Goal: Obtain resource: Download file/media

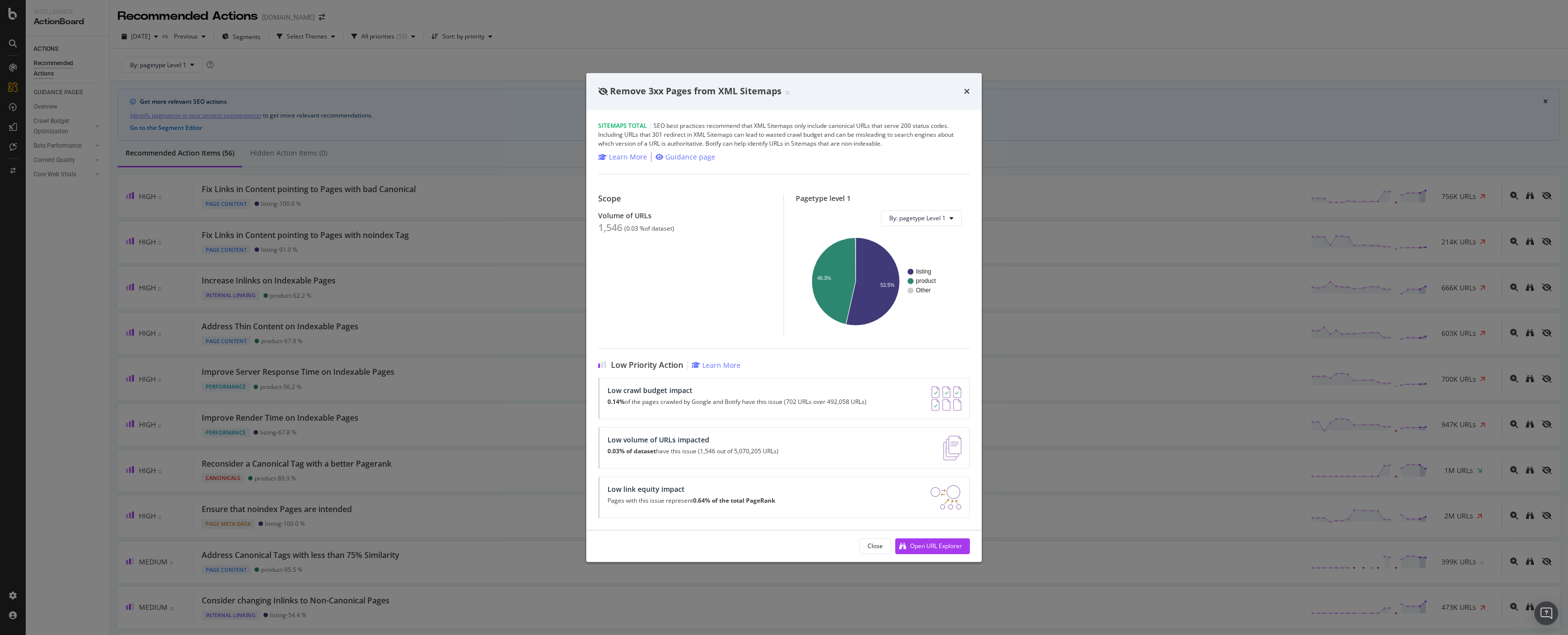
scroll to position [1015, 0]
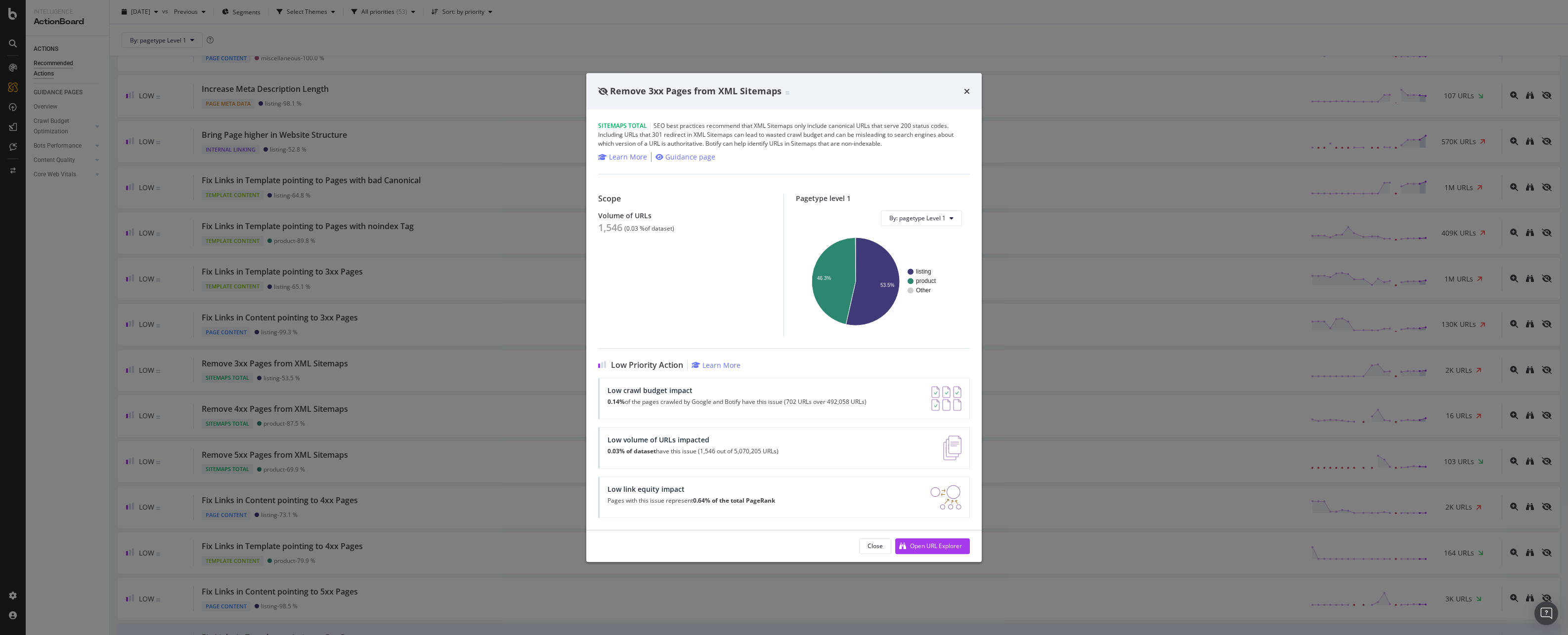
drag, startPoint x: 967, startPoint y: 89, endPoint x: 1180, endPoint y: 12, distance: 226.5
click at [967, 90] on icon "times" at bounding box center [967, 91] width 6 height 8
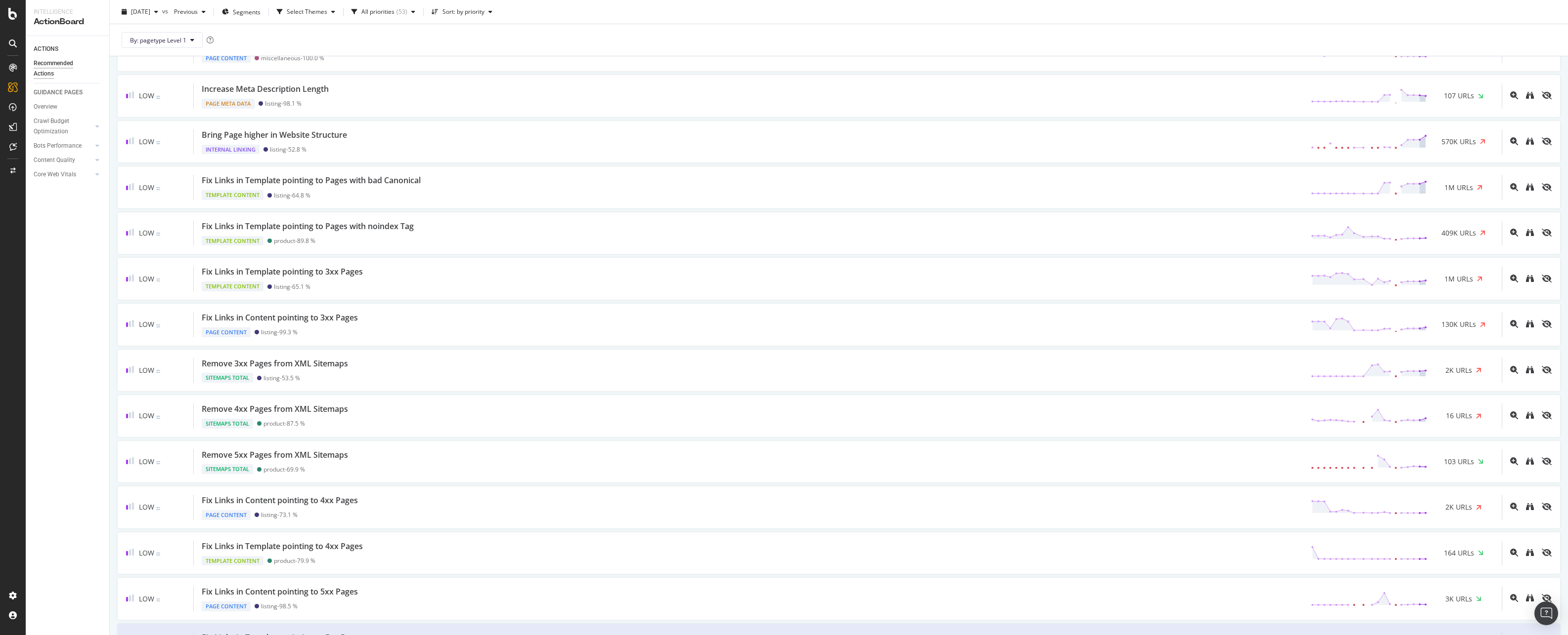
click at [7, 7] on div at bounding box center [13, 318] width 26 height 635
click at [17, 13] on icon at bounding box center [13, 13] width 9 height 12
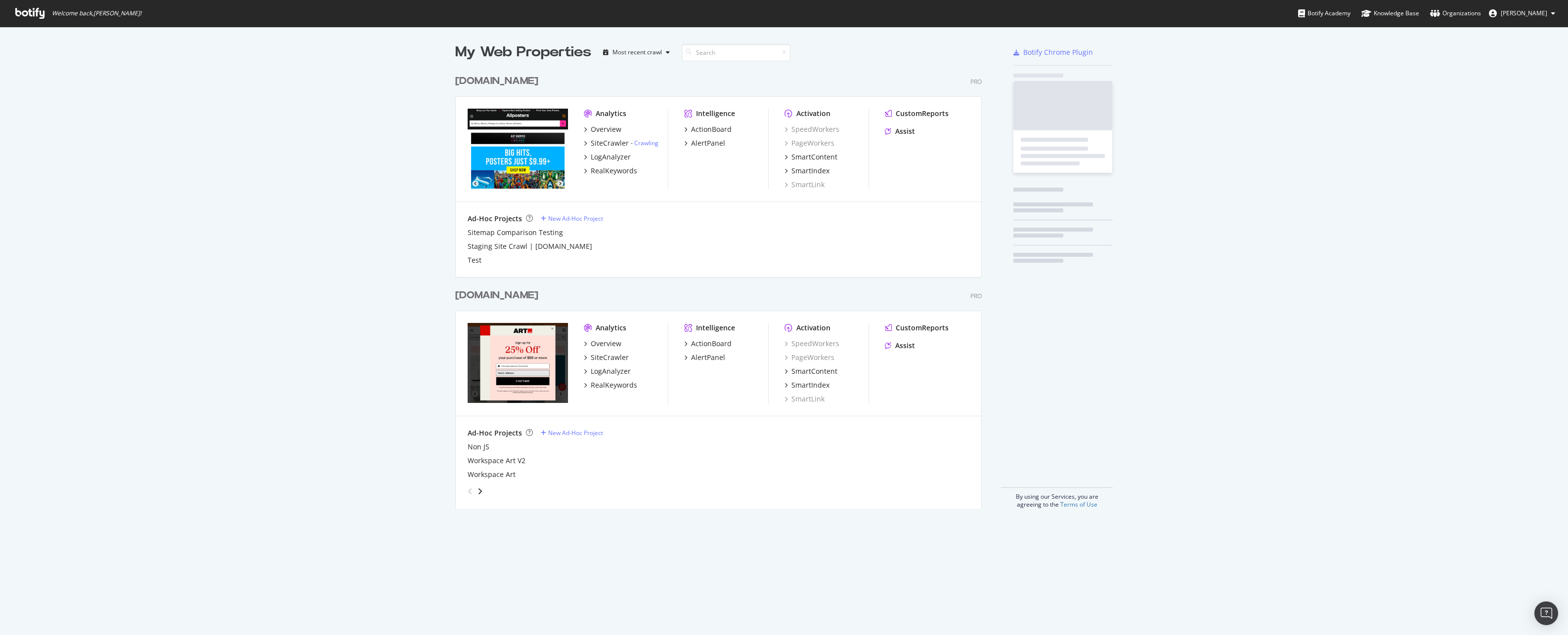
scroll to position [628, 1553]
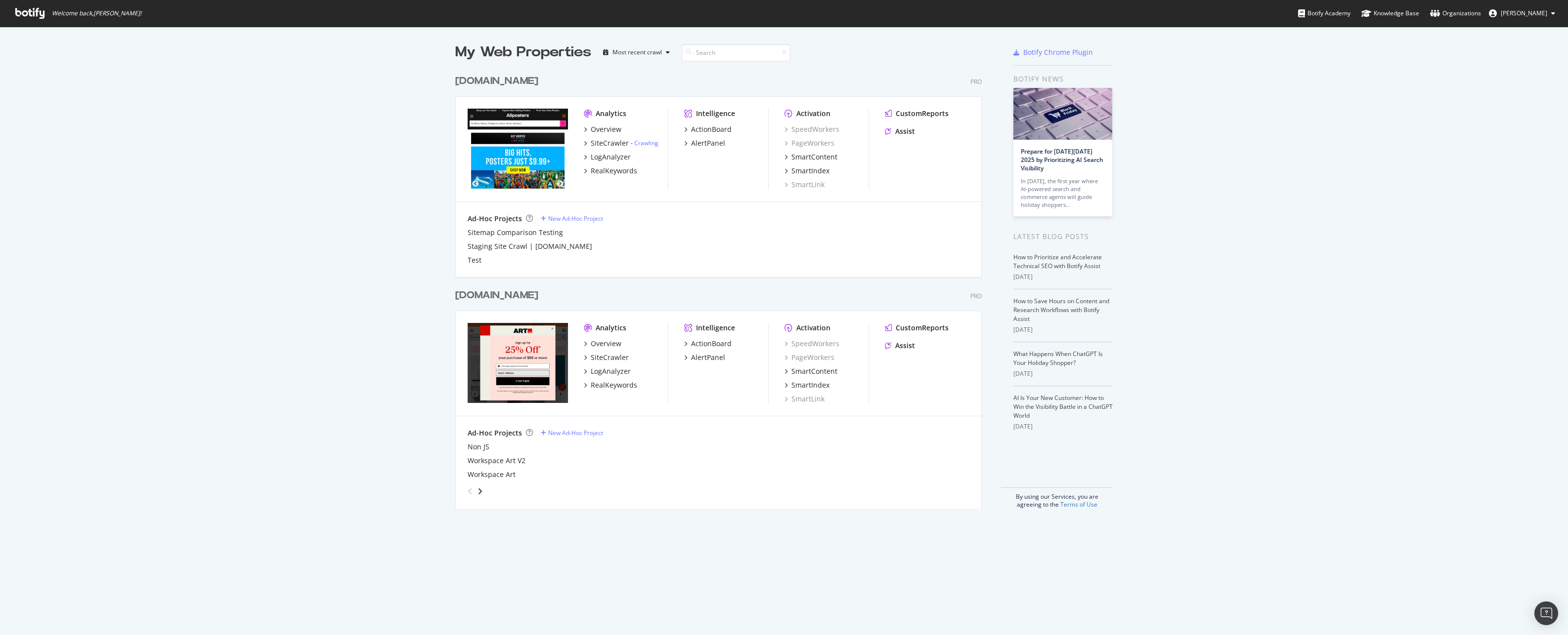
click at [483, 83] on div "[DOMAIN_NAME]" at bounding box center [497, 82] width 83 height 15
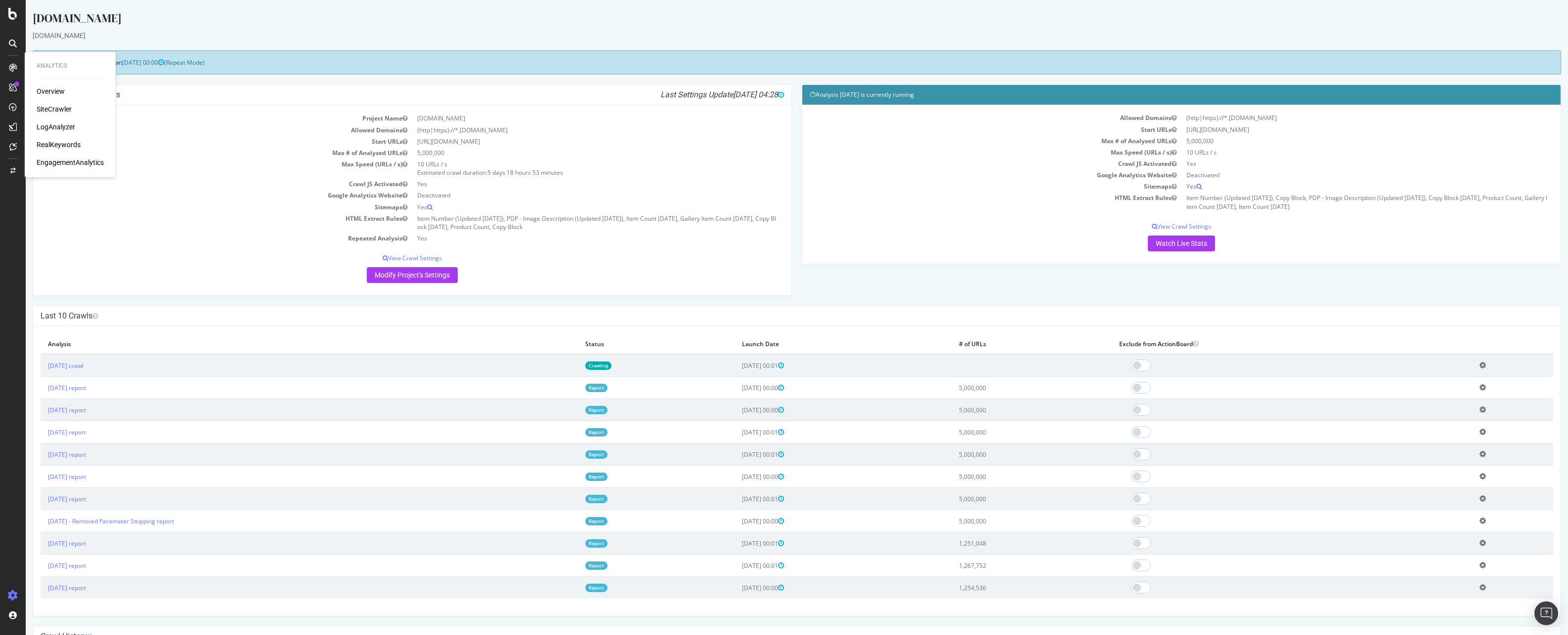
click at [52, 145] on div "RealKeywords" at bounding box center [58, 145] width 44 height 10
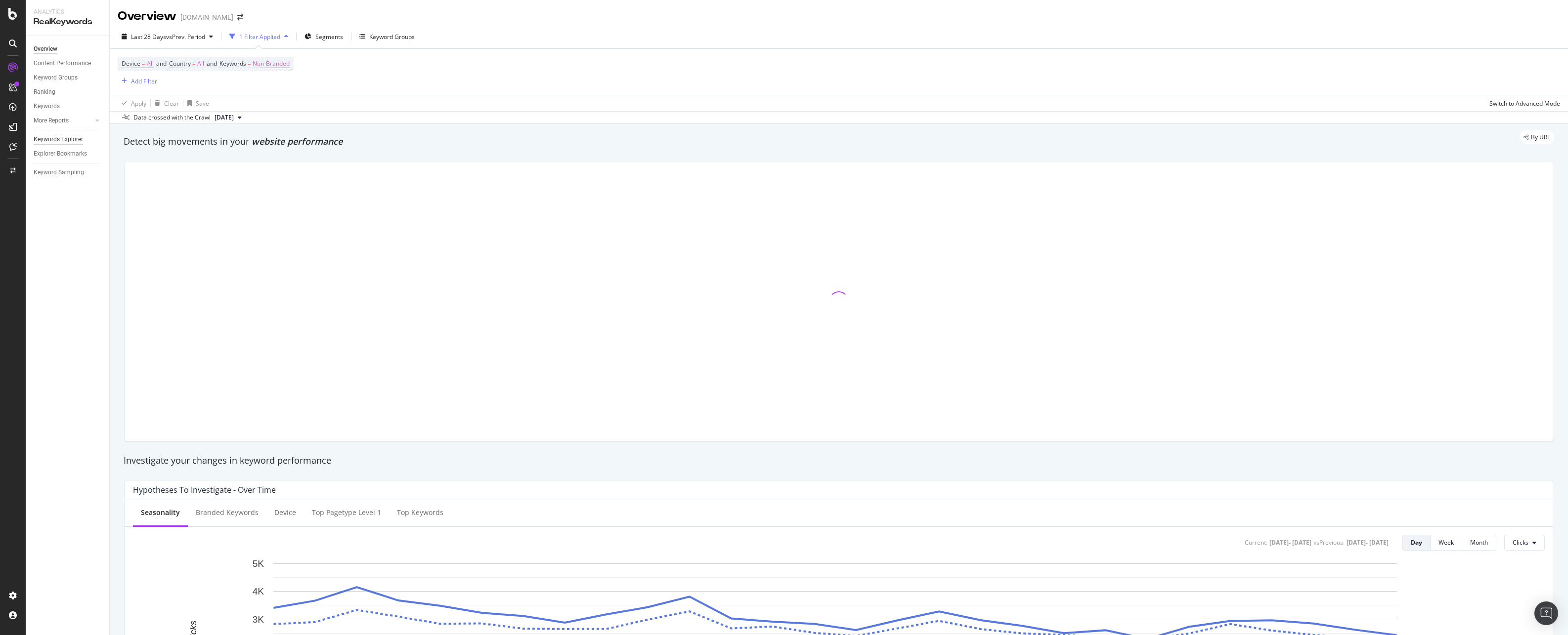
click at [65, 139] on div "Keywords Explorer" at bounding box center [58, 139] width 49 height 10
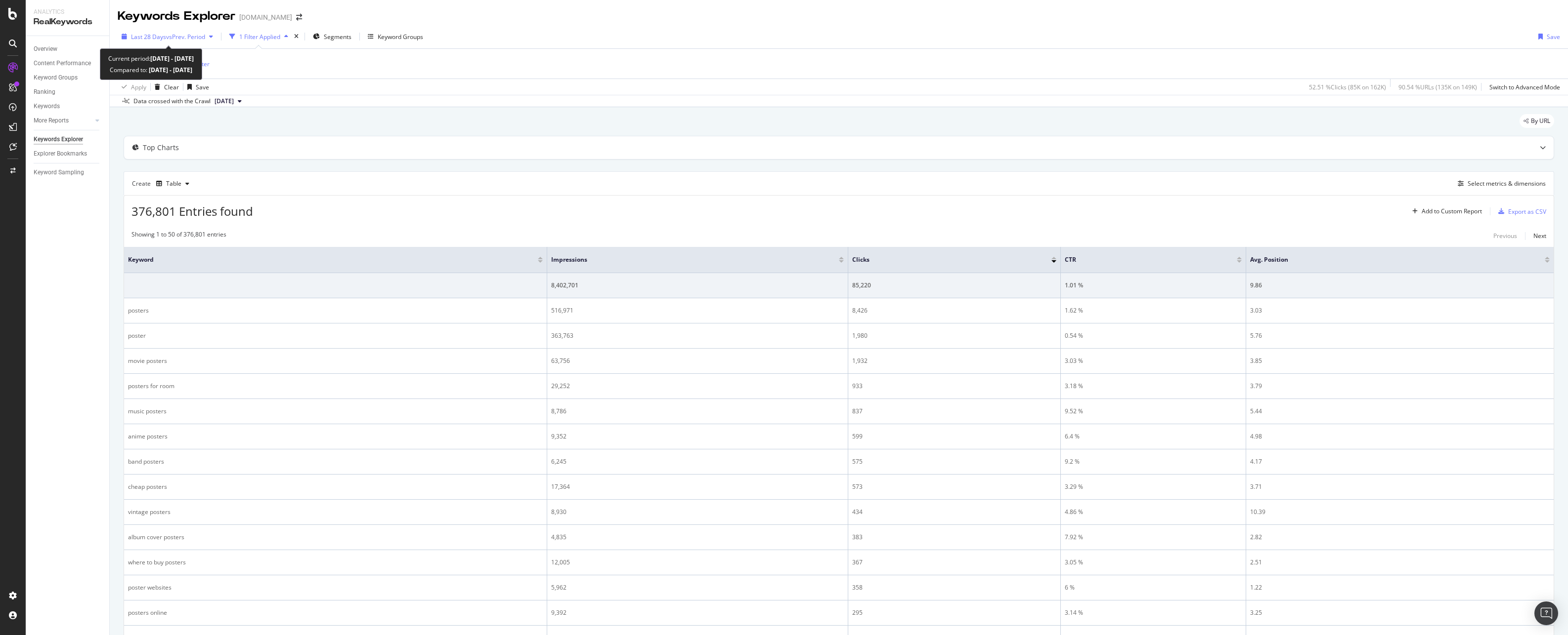
click at [213, 35] on icon "button" at bounding box center [211, 36] width 4 height 6
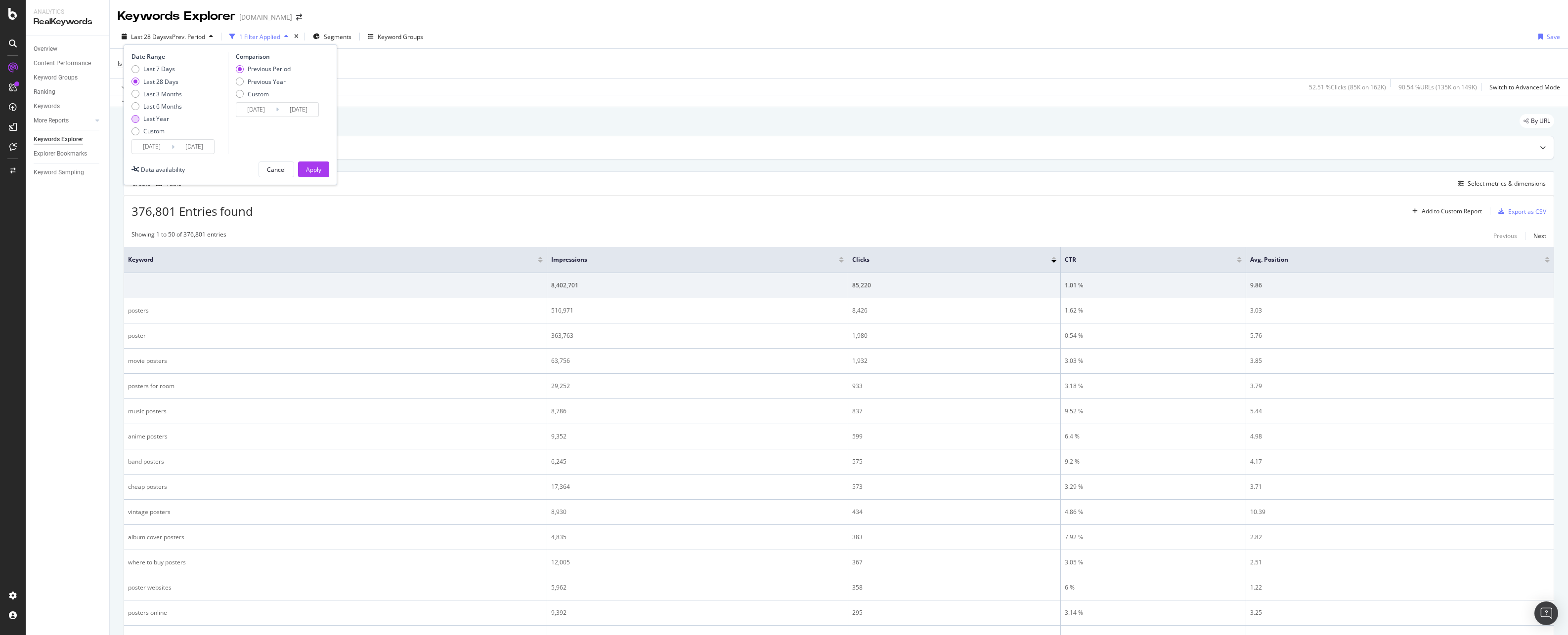
click at [166, 119] on div "Last Year" at bounding box center [156, 119] width 26 height 9
type input "[DATE]"
click at [313, 167] on div "Apply" at bounding box center [313, 170] width 15 height 9
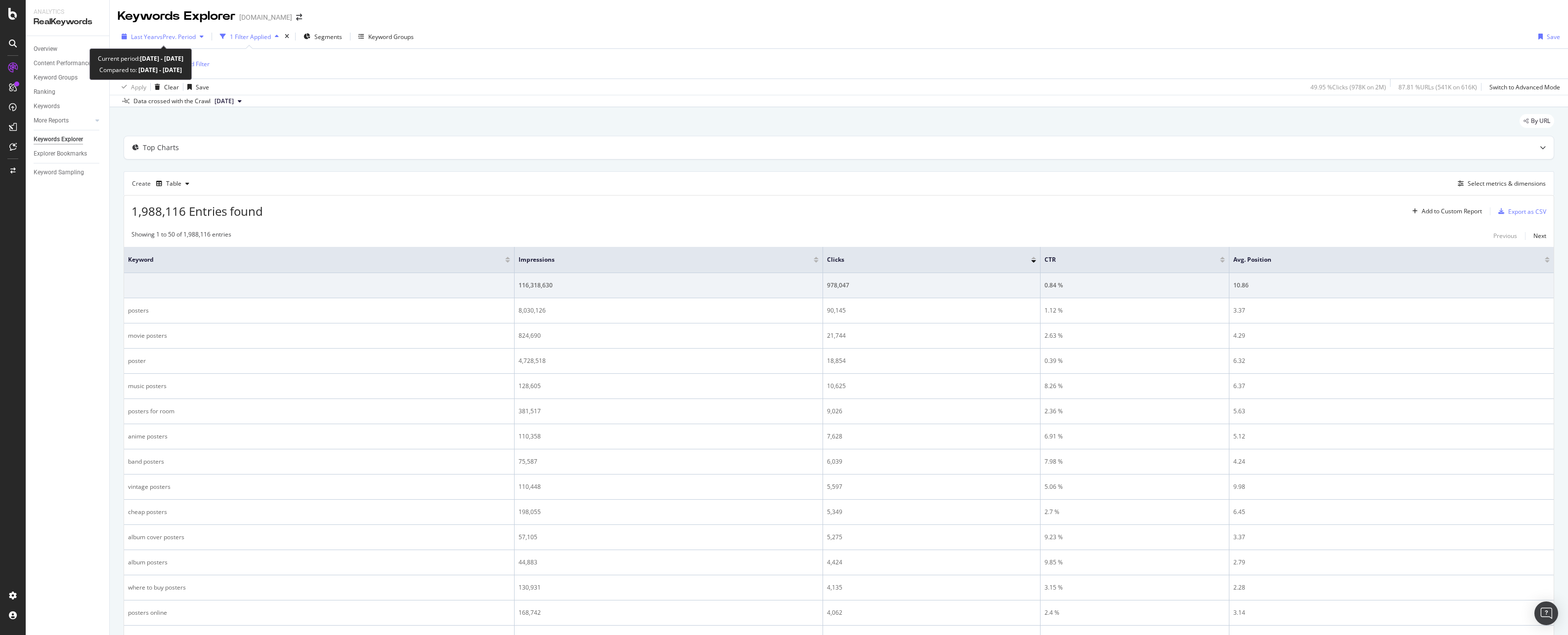
click at [189, 36] on span "vs Prev. Period" at bounding box center [176, 37] width 39 height 9
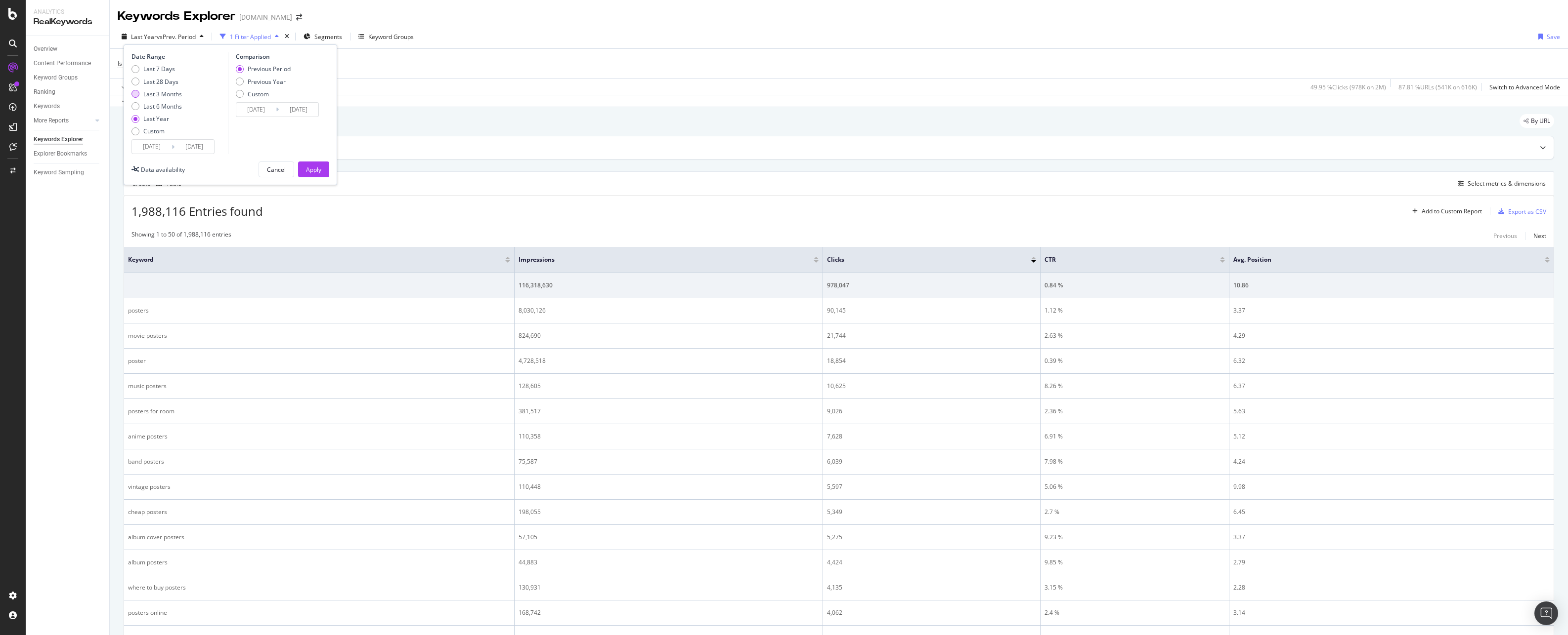
click at [162, 92] on div "Last 3 Months" at bounding box center [163, 94] width 38 height 9
type input "[DATE]"
click at [321, 172] on div "Apply" at bounding box center [313, 170] width 15 height 9
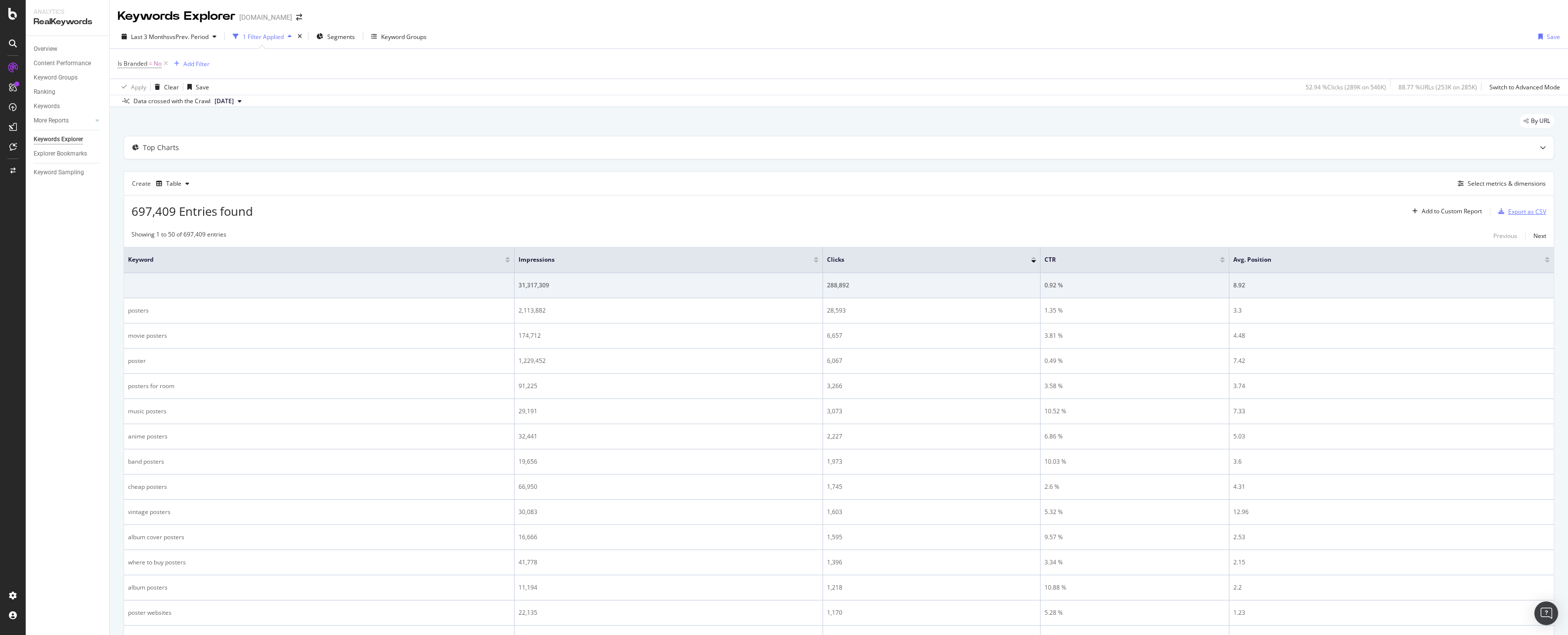
click at [1524, 212] on div "Export as CSV" at bounding box center [1527, 212] width 38 height 9
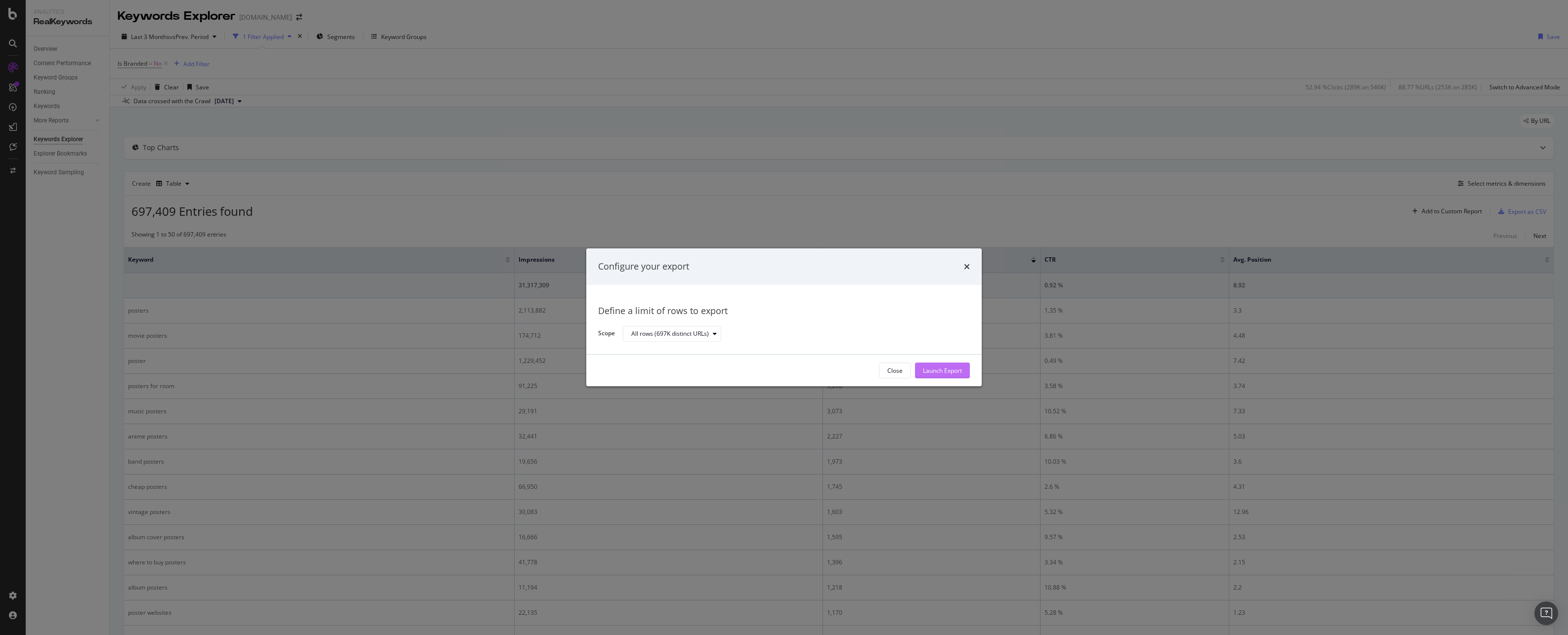
click at [954, 367] on div "Launch Export" at bounding box center [942, 371] width 39 height 9
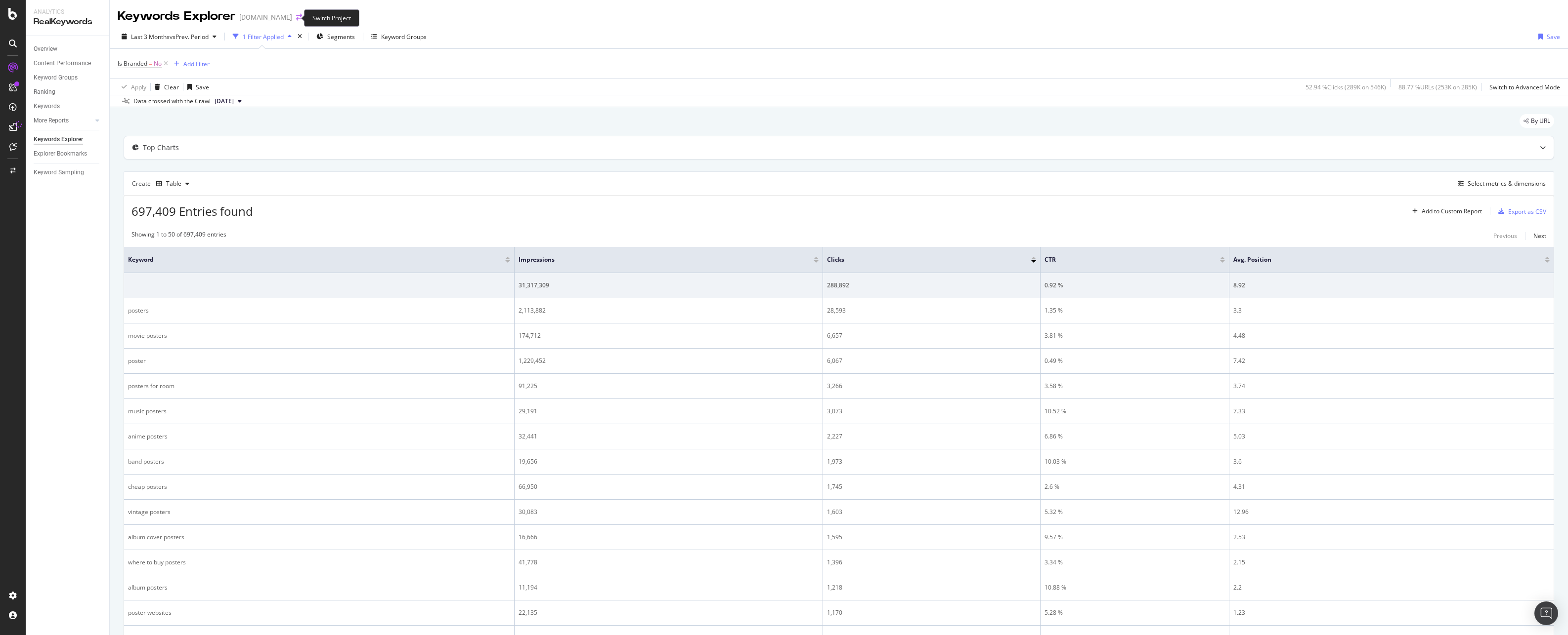
click at [296, 17] on icon "arrow-right-arrow-left" at bounding box center [299, 17] width 6 height 7
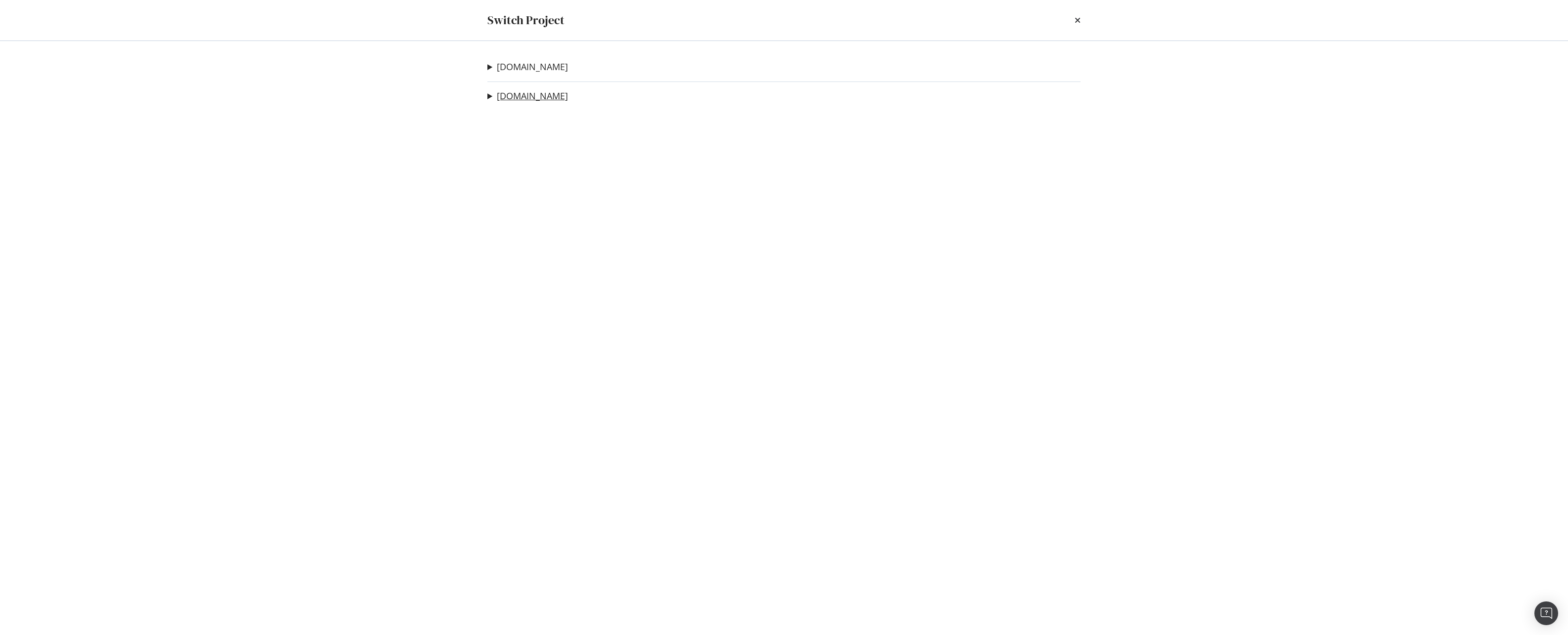
click at [514, 96] on link "[DOMAIN_NAME]" at bounding box center [532, 95] width 71 height 10
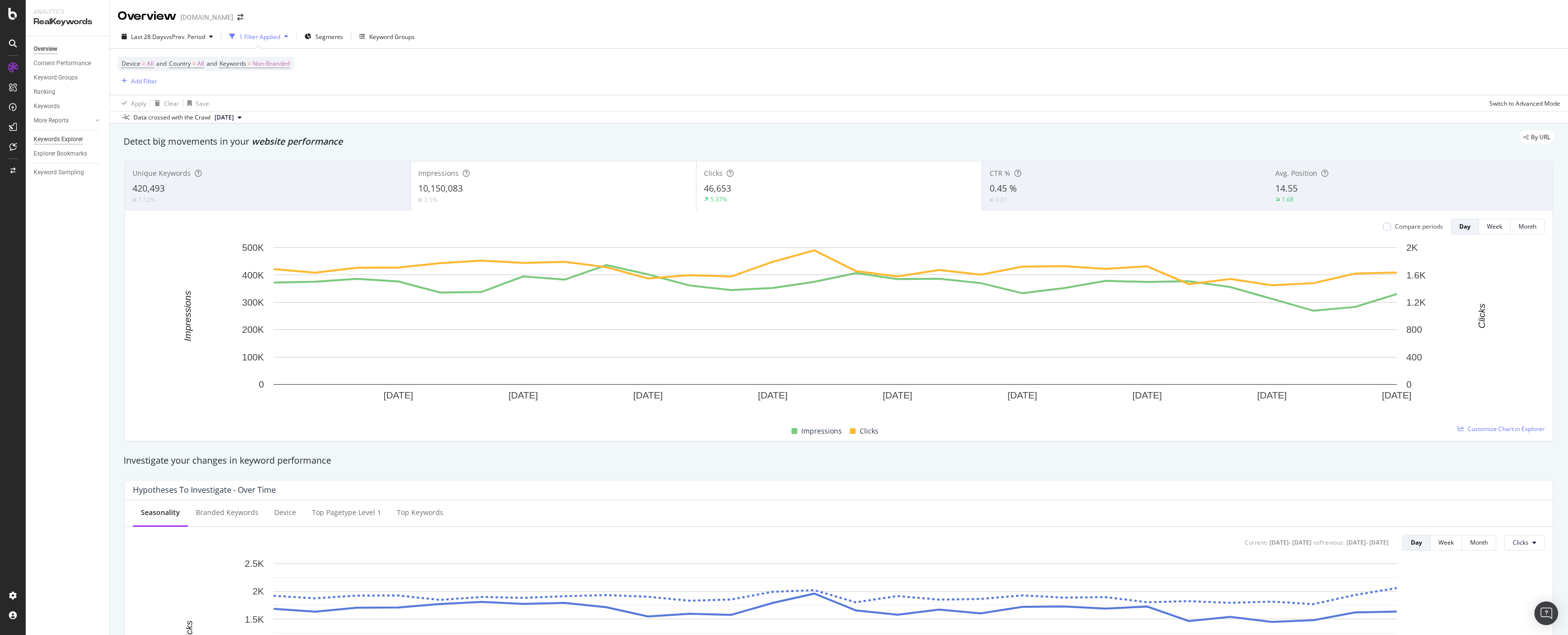
click at [65, 137] on div "Keywords Explorer" at bounding box center [58, 139] width 49 height 10
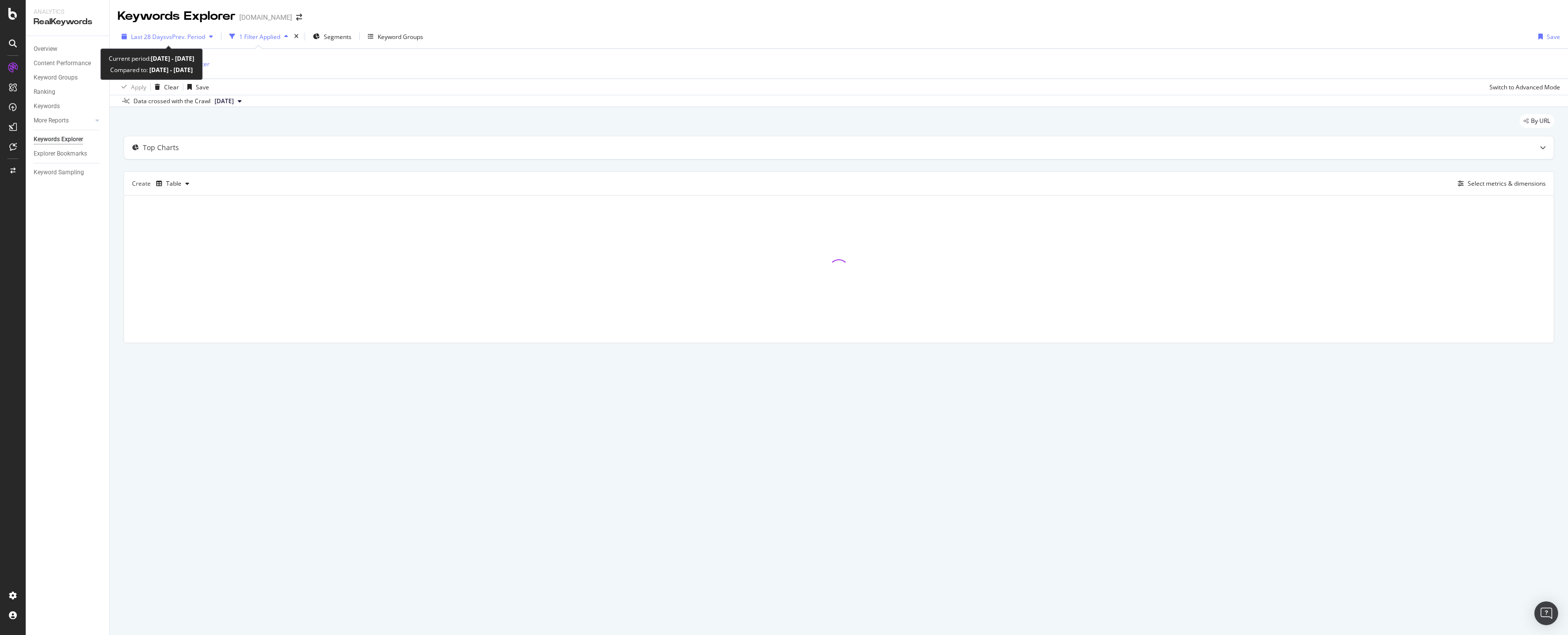
click at [191, 39] on span "vs Prev. Period" at bounding box center [186, 37] width 39 height 9
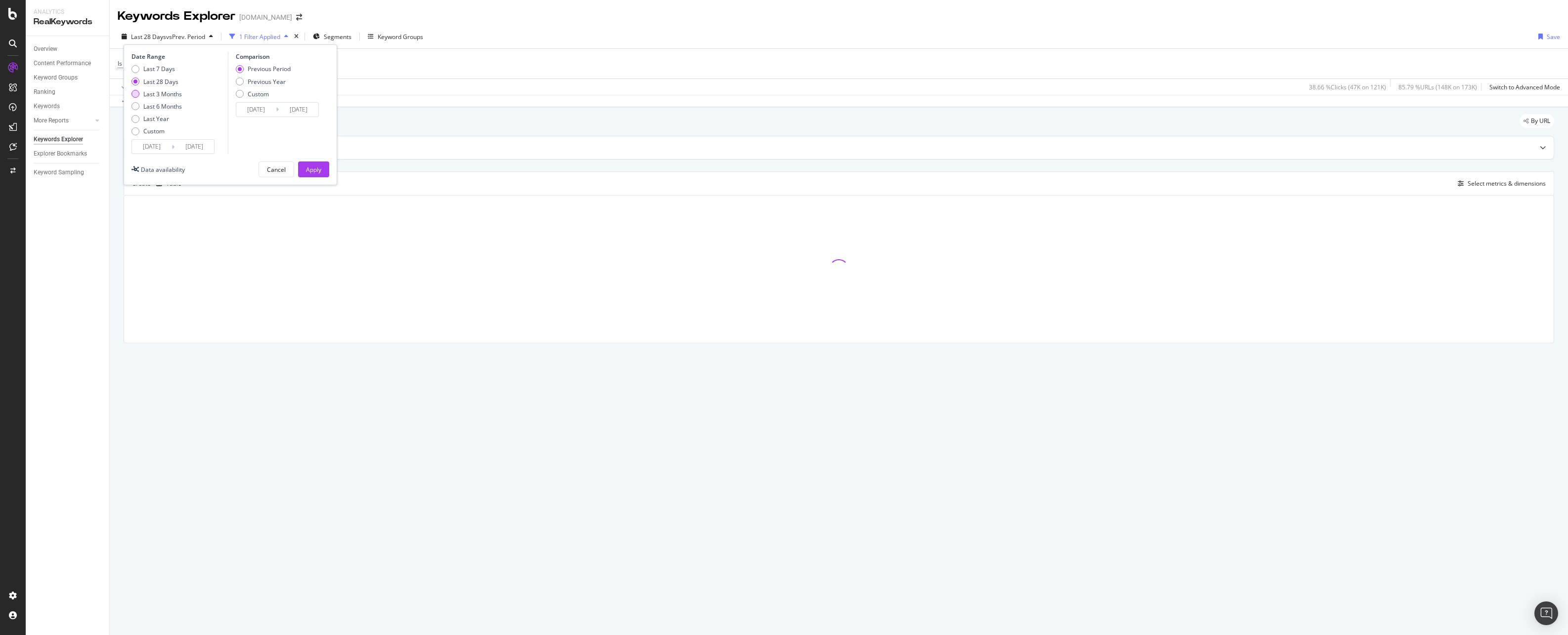
click at [162, 93] on div "Last 3 Months" at bounding box center [163, 94] width 38 height 9
type input "[DATE]"
click at [312, 170] on div "Apply" at bounding box center [313, 170] width 15 height 9
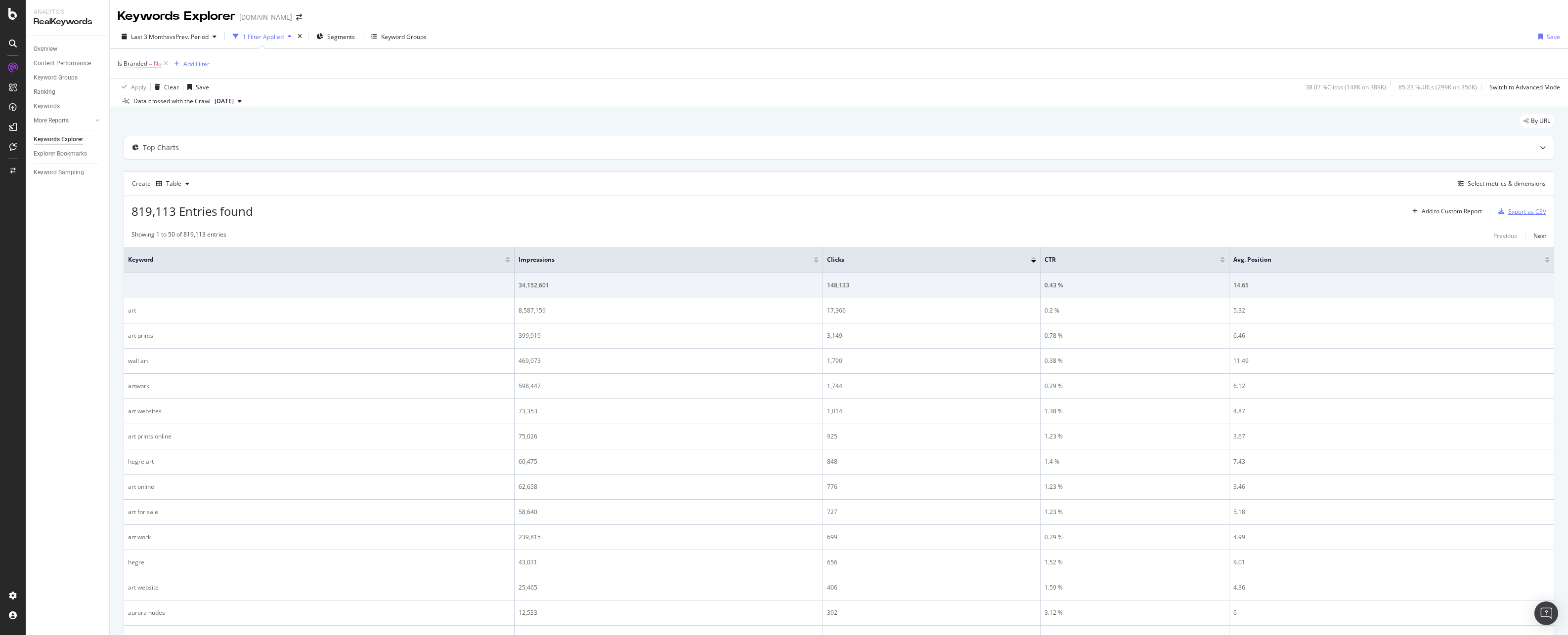
click at [1508, 213] on div "Export as CSV" at bounding box center [1527, 212] width 38 height 9
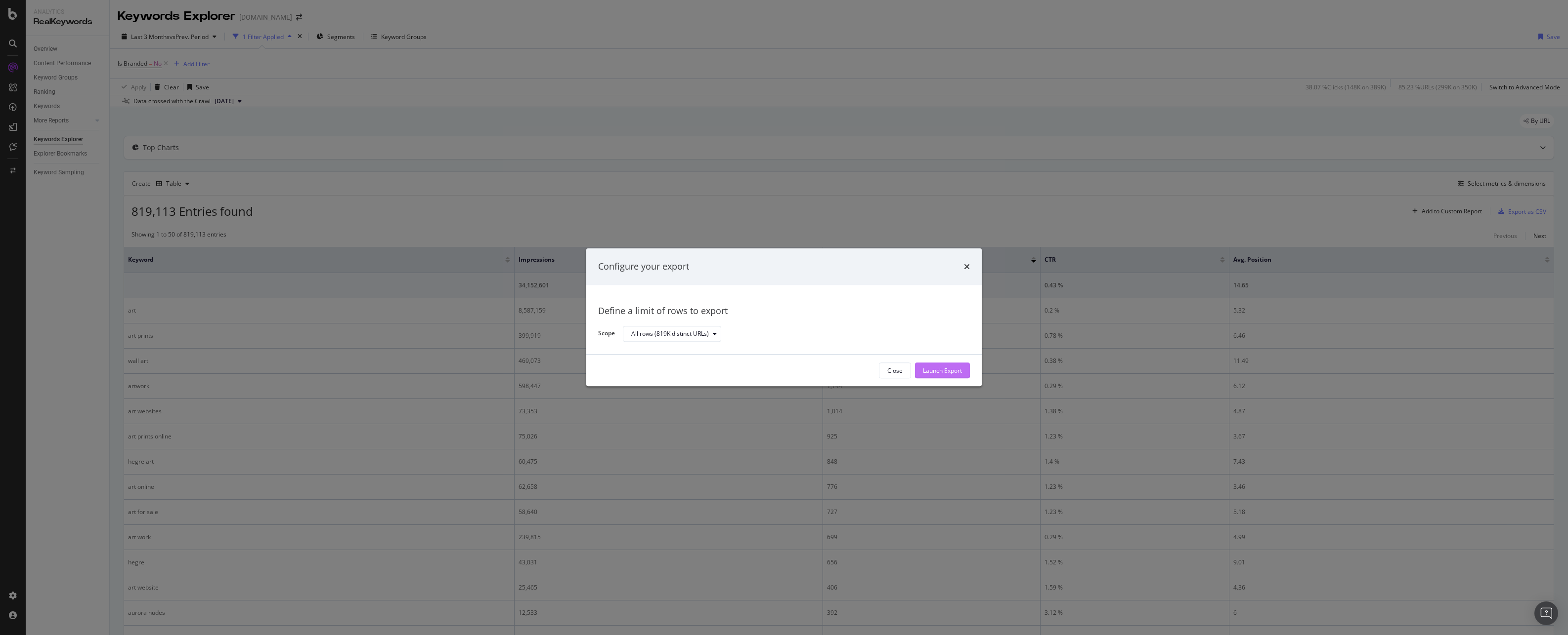
click at [947, 367] on div "Launch Export" at bounding box center [942, 371] width 39 height 9
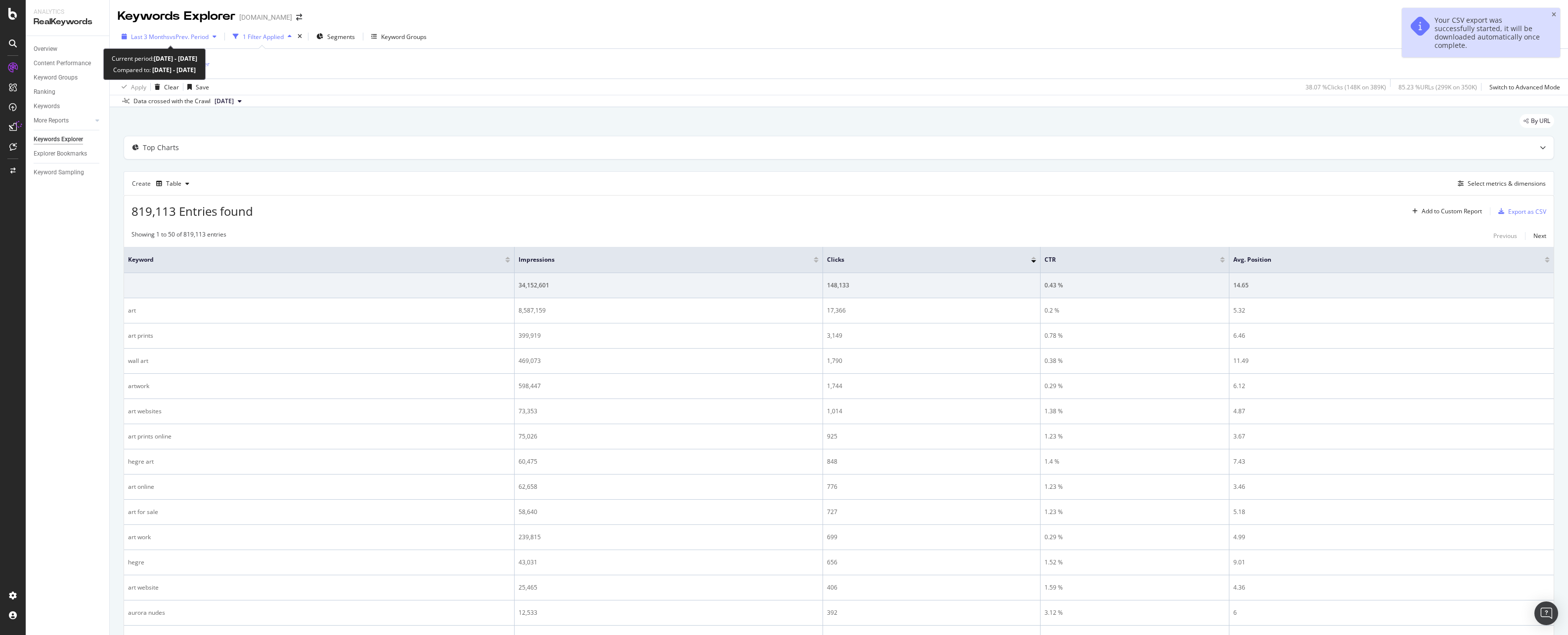
click at [183, 37] on span "vs Prev. Period" at bounding box center [189, 37] width 39 height 9
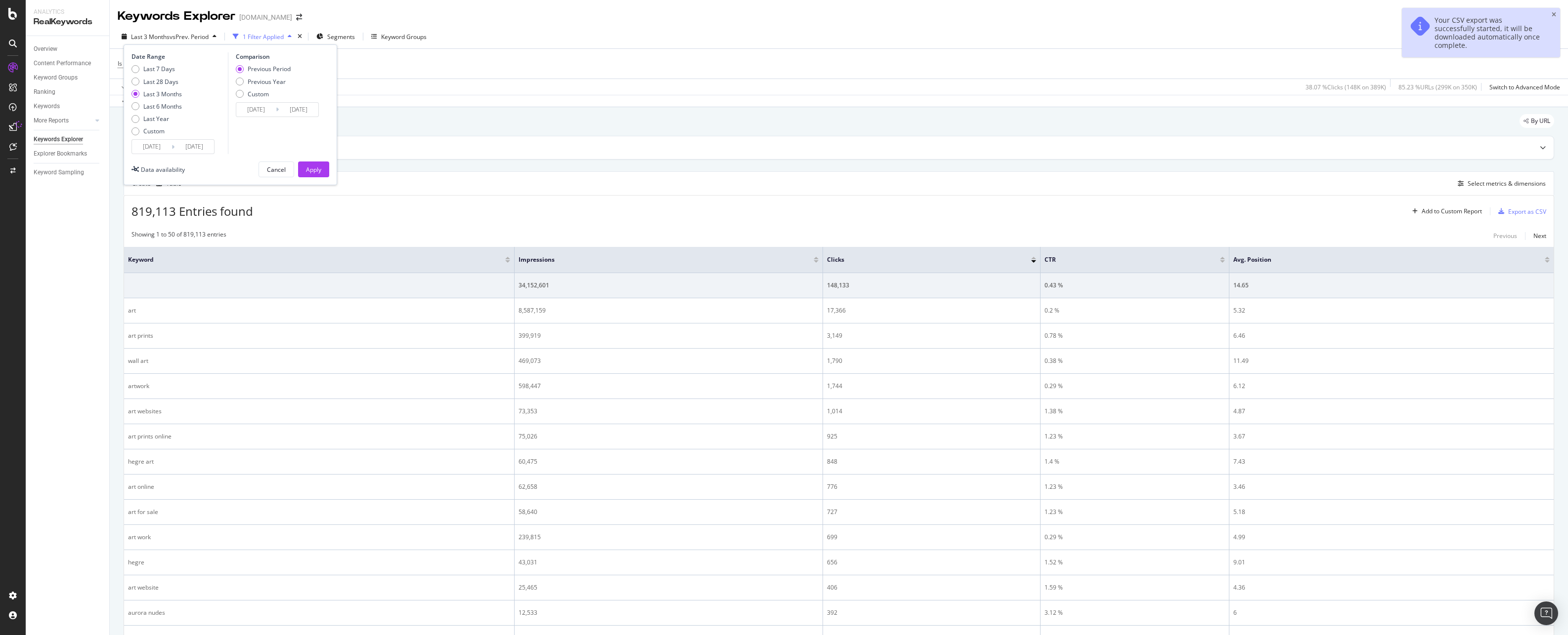
drag, startPoint x: 167, startPoint y: 120, endPoint x: 189, endPoint y: 131, distance: 24.6
click at [167, 120] on div "Last Year" at bounding box center [156, 119] width 26 height 9
type input "[DATE]"
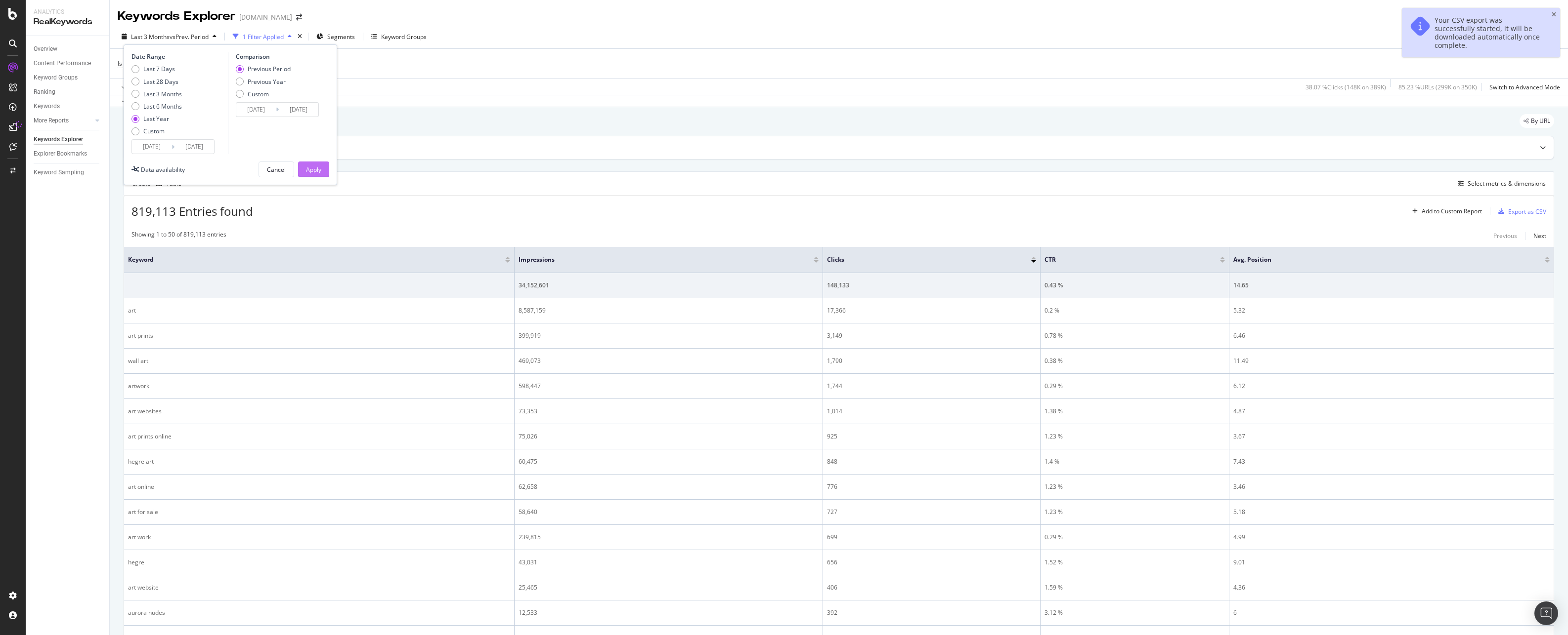
click at [313, 164] on div "Apply" at bounding box center [313, 169] width 15 height 15
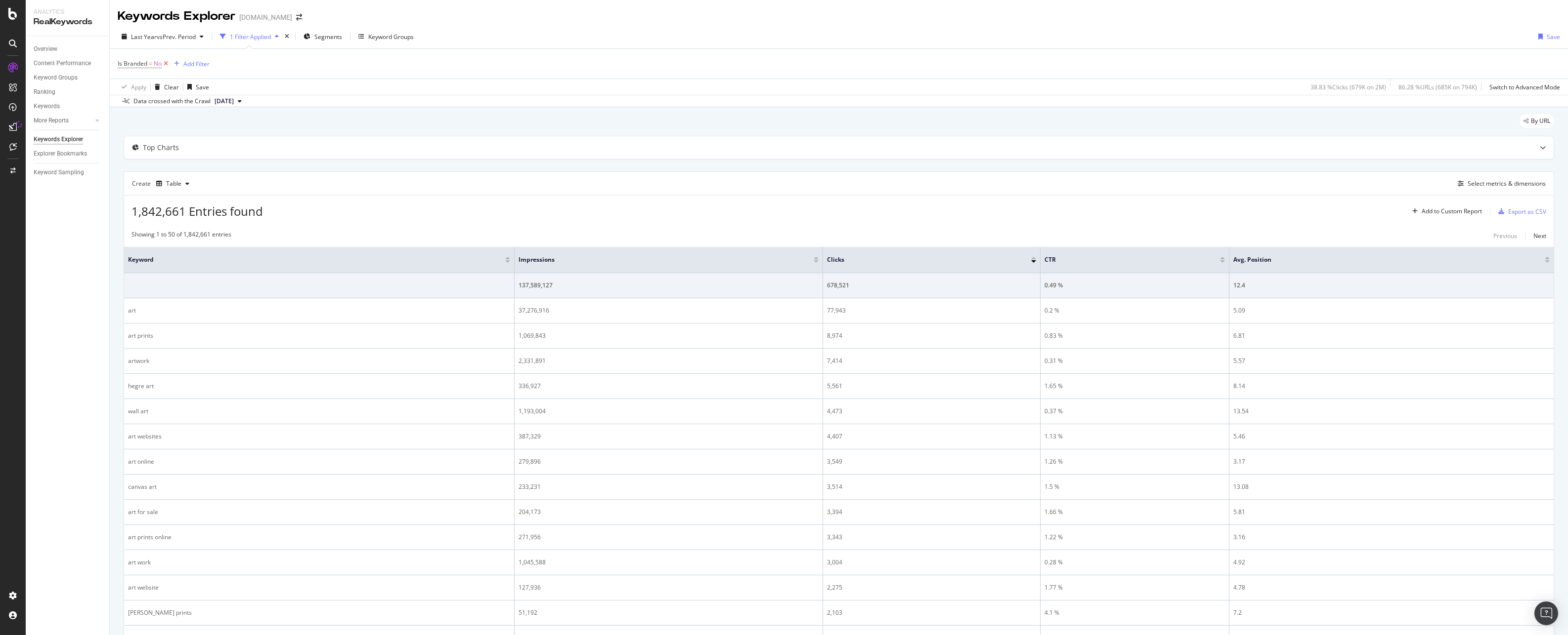
click at [167, 64] on icon at bounding box center [166, 64] width 9 height 10
click at [193, 36] on span "vs Prev. Period" at bounding box center [176, 37] width 39 height 9
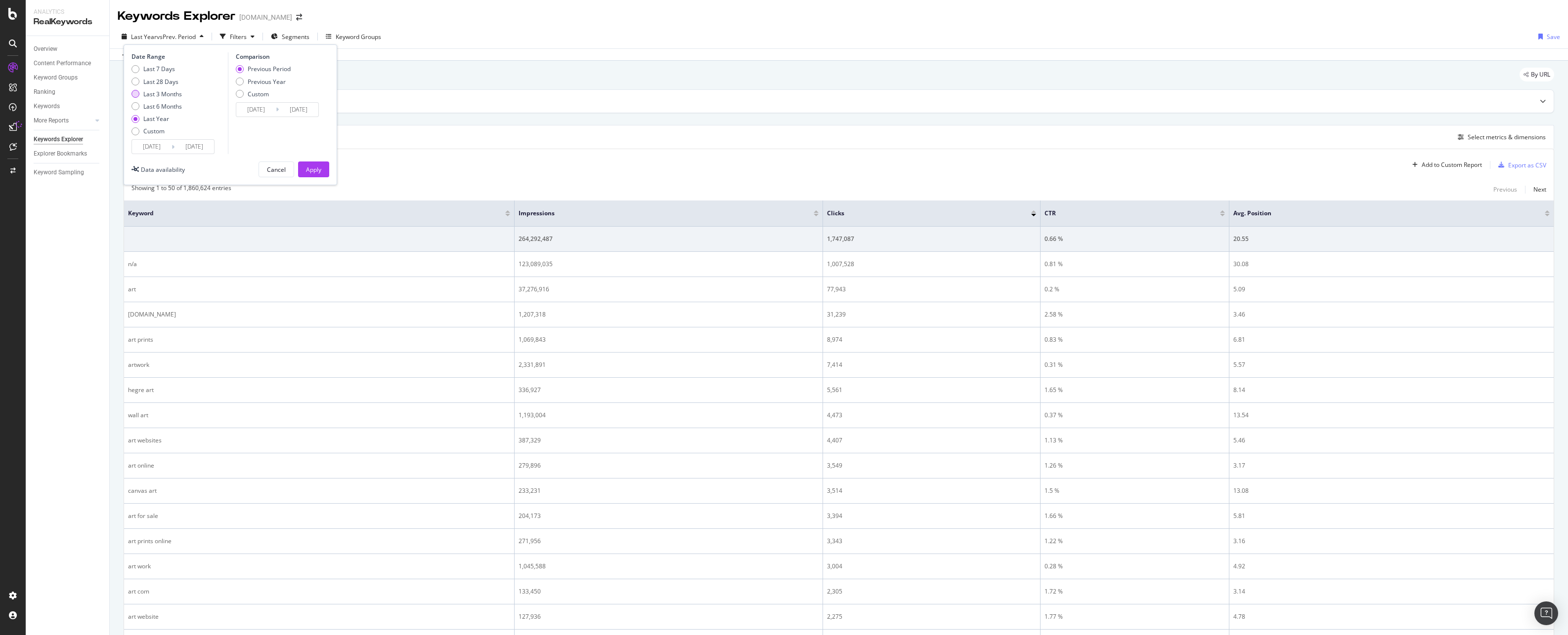
click at [172, 94] on div "Last 3 Months" at bounding box center [163, 94] width 38 height 9
type input "[DATE]"
click at [310, 164] on div "Apply" at bounding box center [313, 169] width 15 height 15
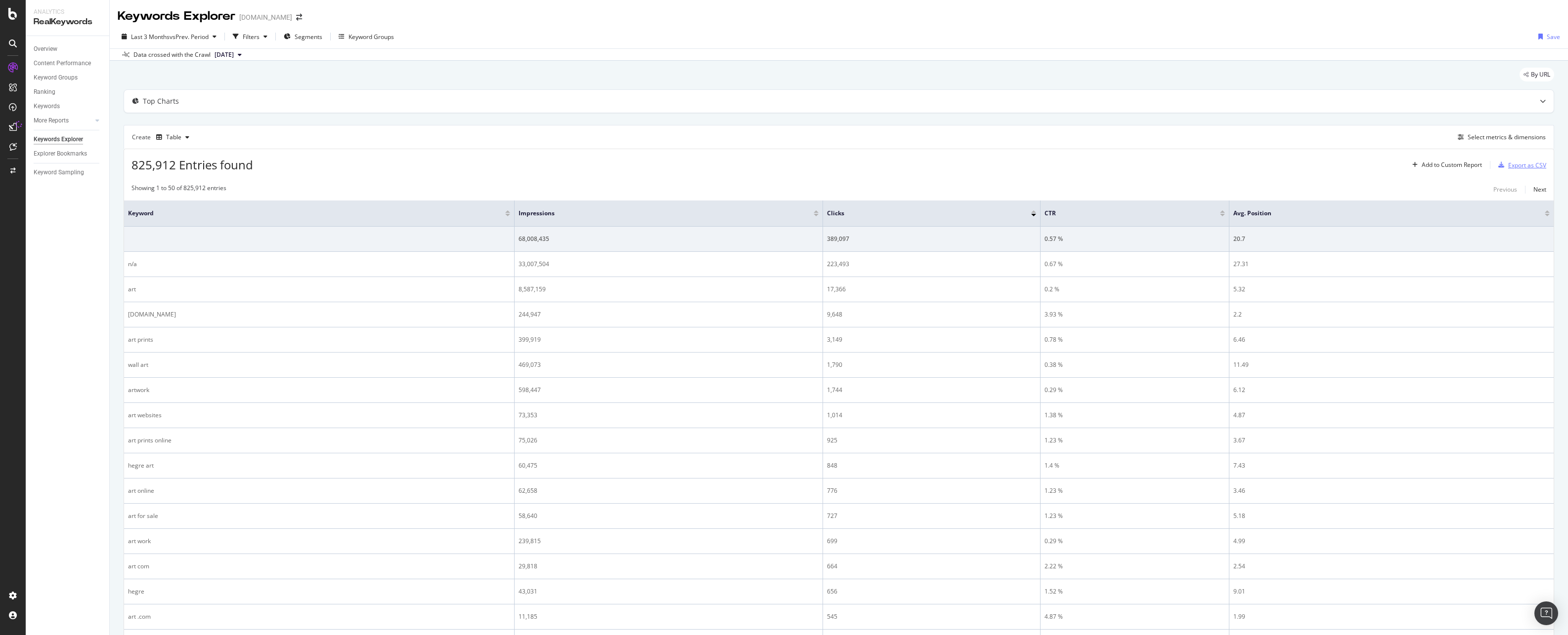
click at [1517, 168] on div "Export as CSV" at bounding box center [1527, 165] width 38 height 9
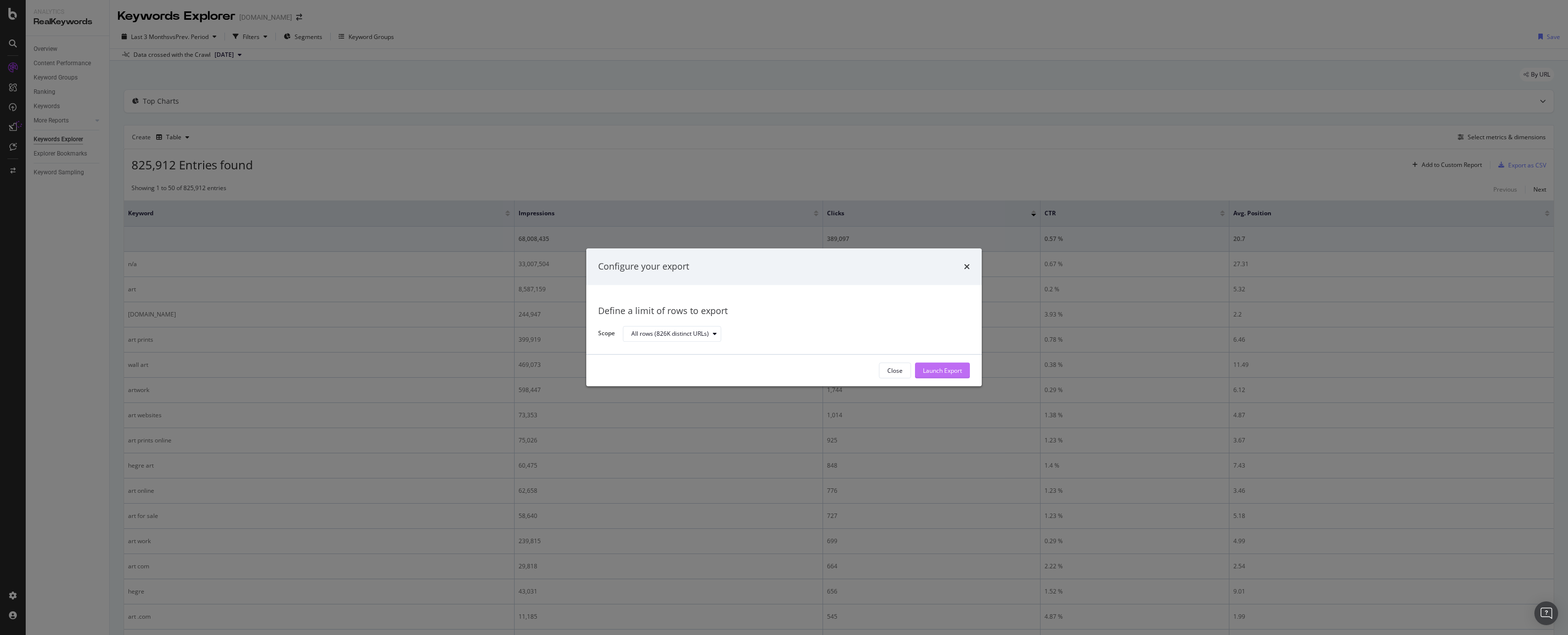
click at [954, 367] on div "Launch Export" at bounding box center [942, 371] width 39 height 9
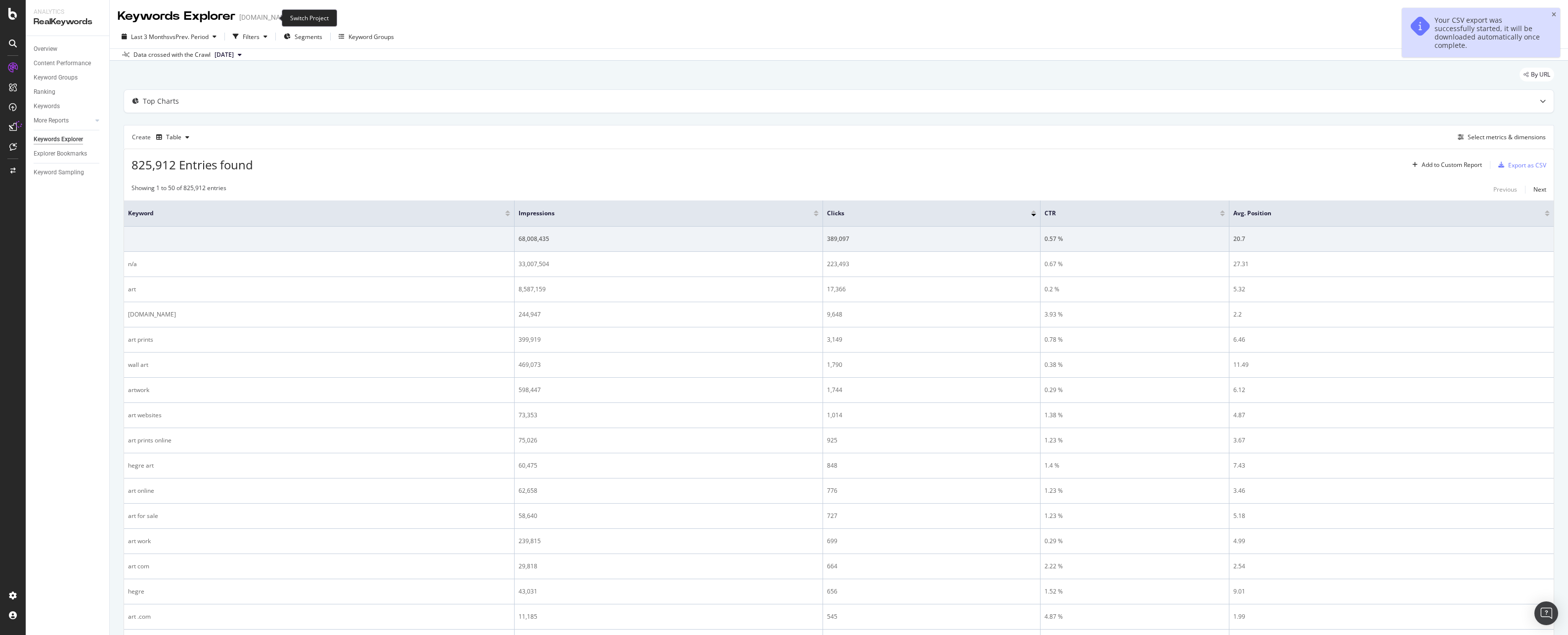
click at [296, 17] on icon "arrow-right-arrow-left" at bounding box center [299, 17] width 6 height 7
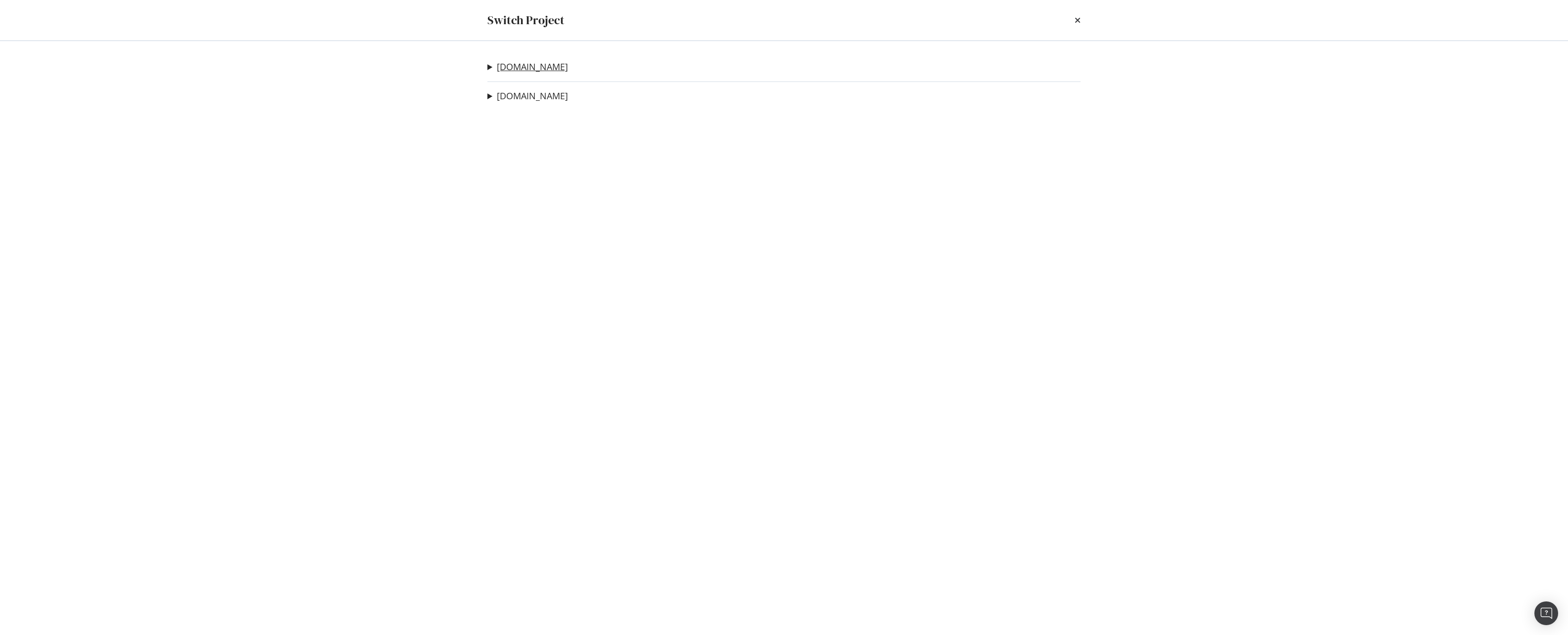
click at [525, 66] on link "[DOMAIN_NAME]" at bounding box center [532, 67] width 71 height 10
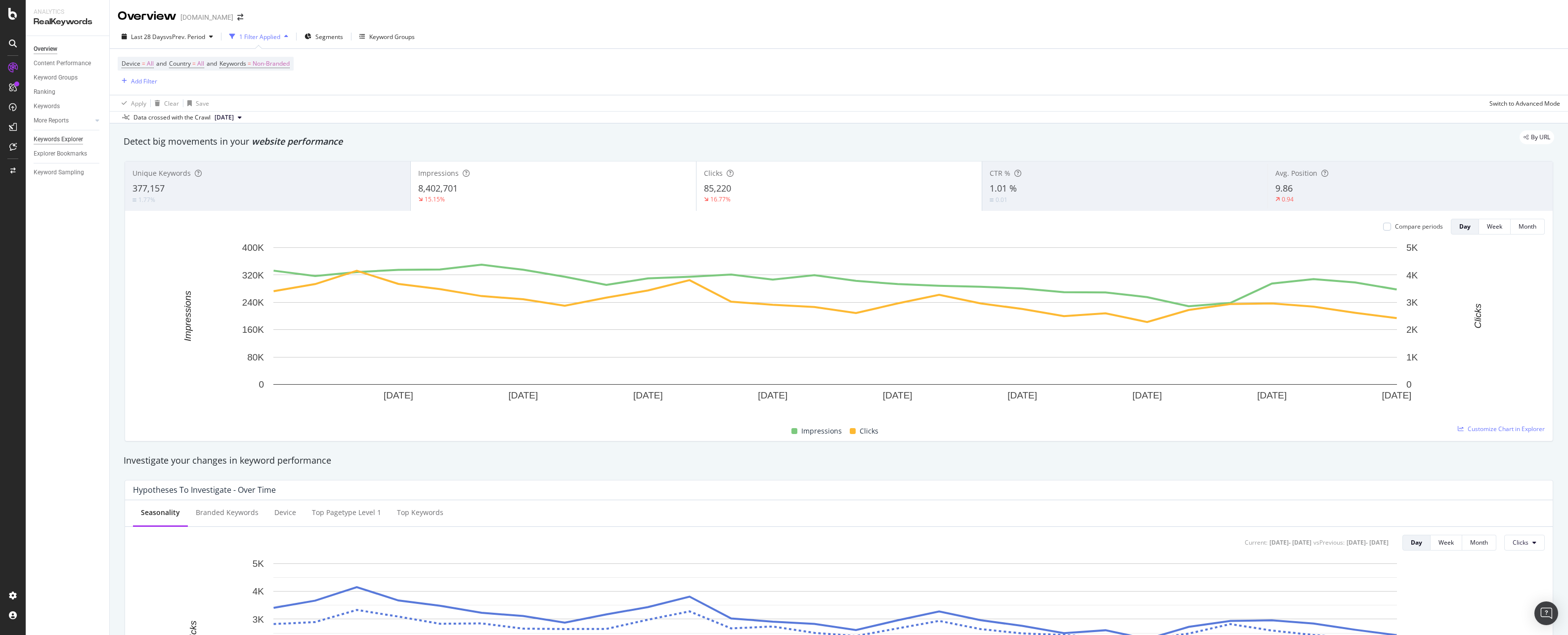
click at [68, 141] on div "Keywords Explorer" at bounding box center [58, 139] width 49 height 10
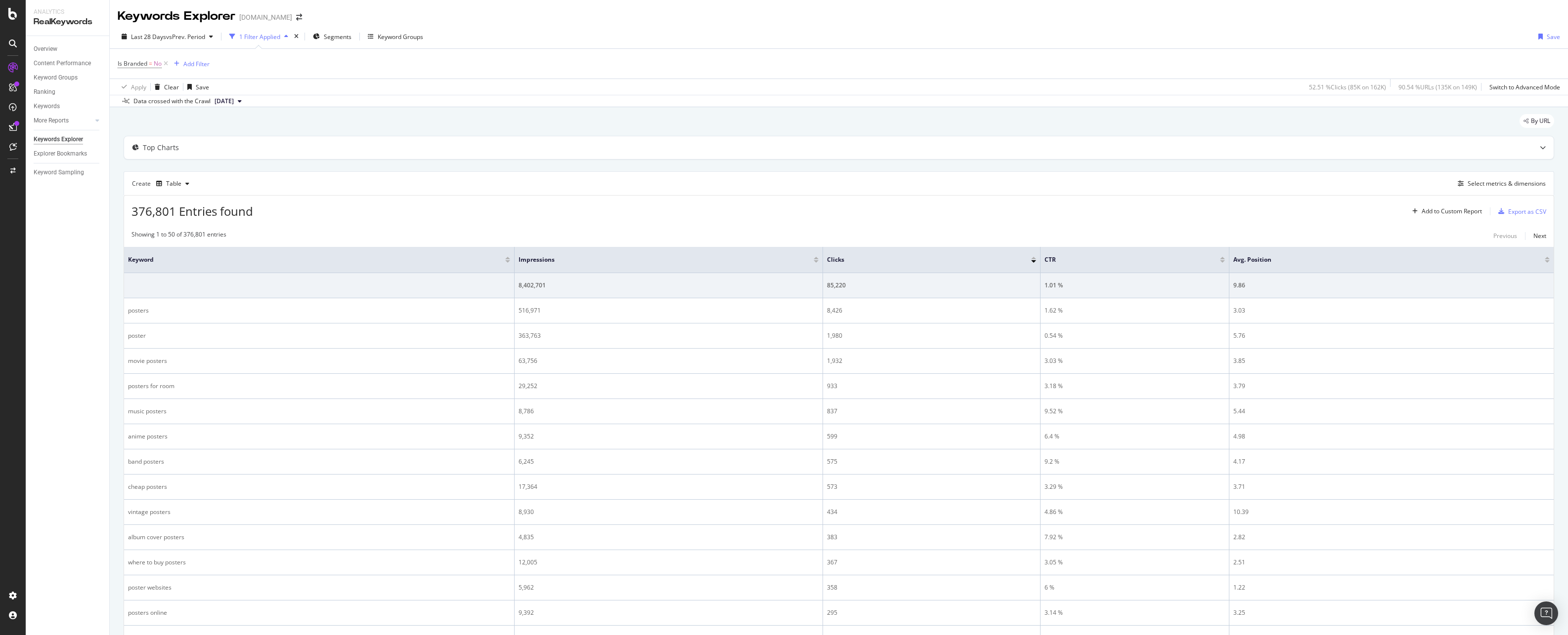
drag, startPoint x: 166, startPoint y: 63, endPoint x: 189, endPoint y: 64, distance: 23.0
click at [166, 63] on icon at bounding box center [166, 64] width 9 height 10
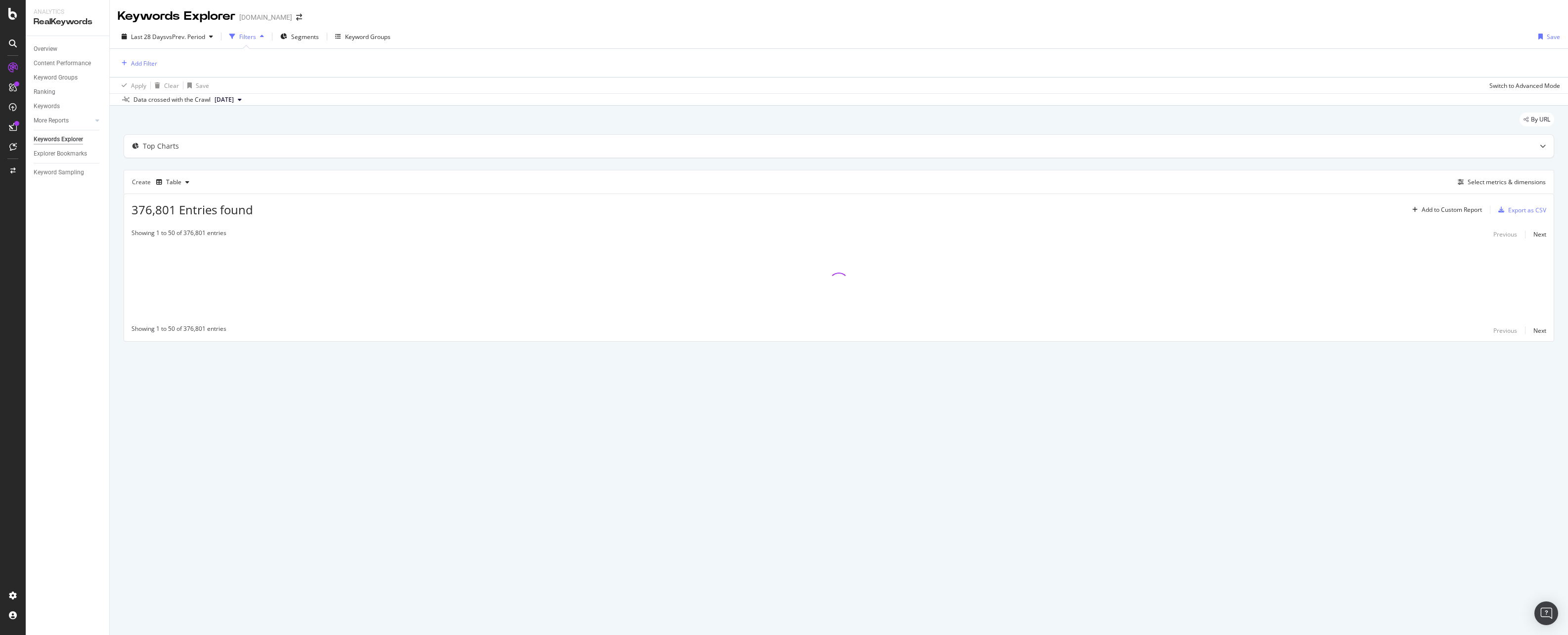
click at [1072, 41] on div "Last 28 Days vs Prev. Period Filters Segments Keyword Groups Save" at bounding box center [839, 38] width 1458 height 19
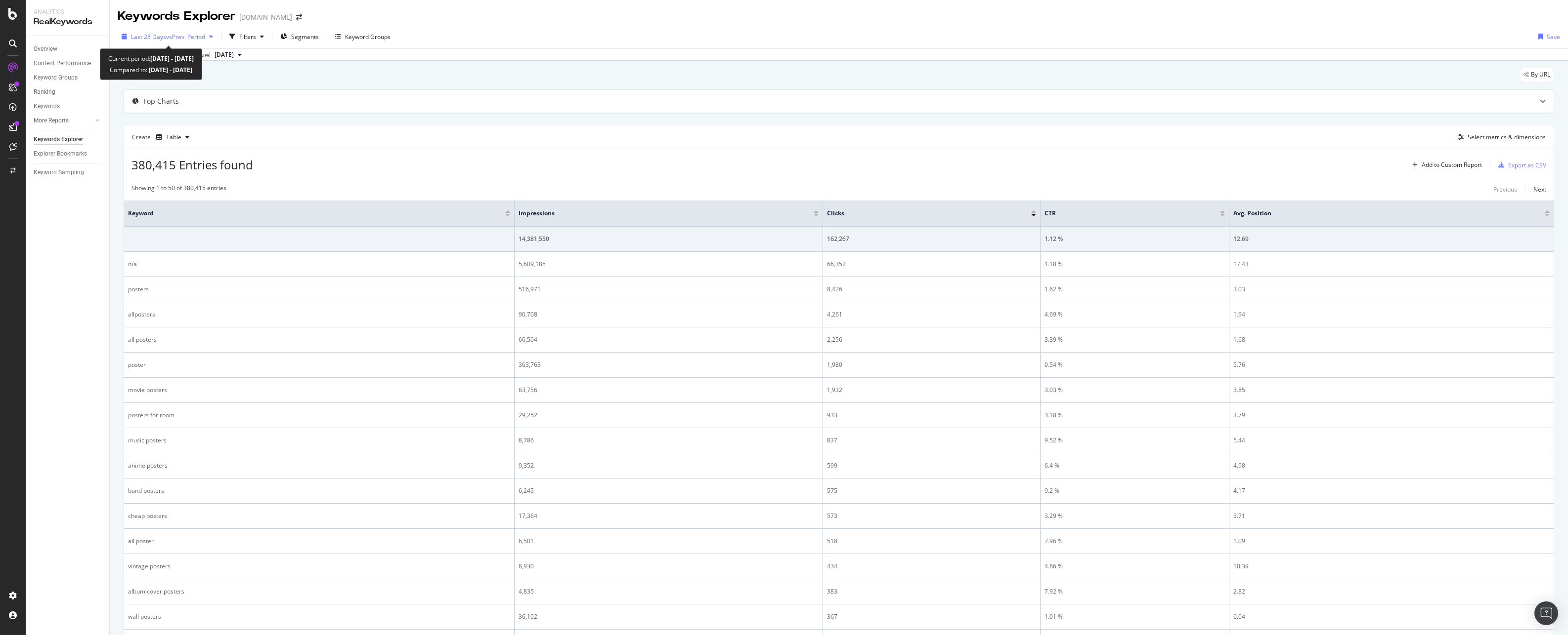
click at [209, 35] on div "button" at bounding box center [211, 36] width 12 height 6
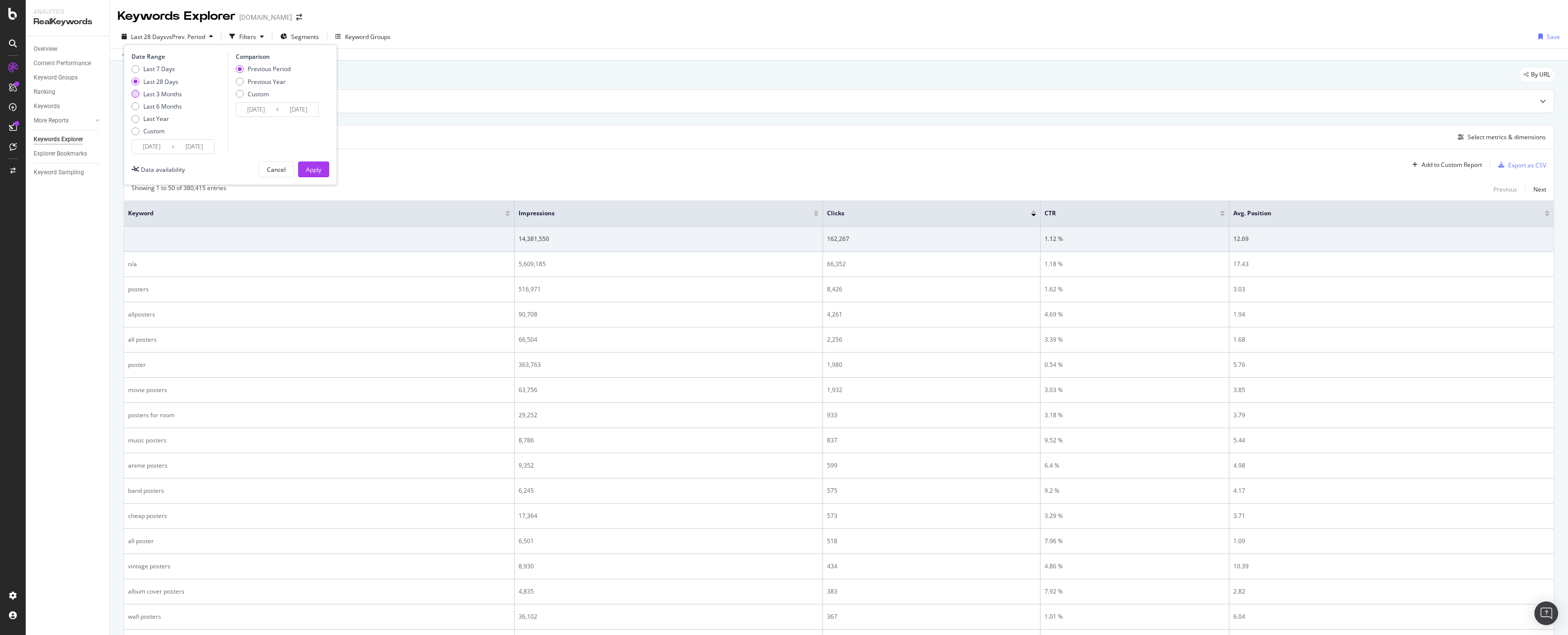
click at [170, 92] on div "Last 3 Months" at bounding box center [163, 94] width 38 height 9
type input "[DATE]"
click at [312, 166] on div "Apply" at bounding box center [313, 170] width 15 height 9
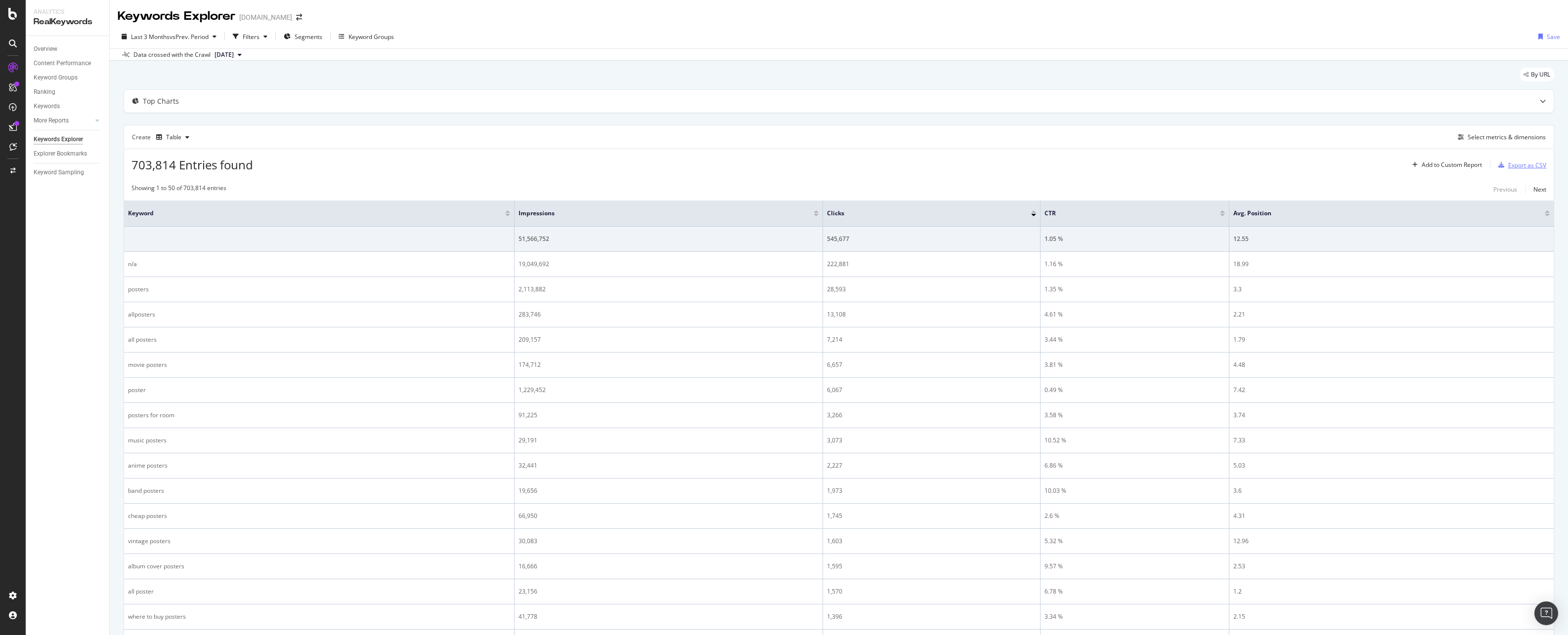
click at [1514, 164] on div "Export as CSV" at bounding box center [1527, 165] width 38 height 9
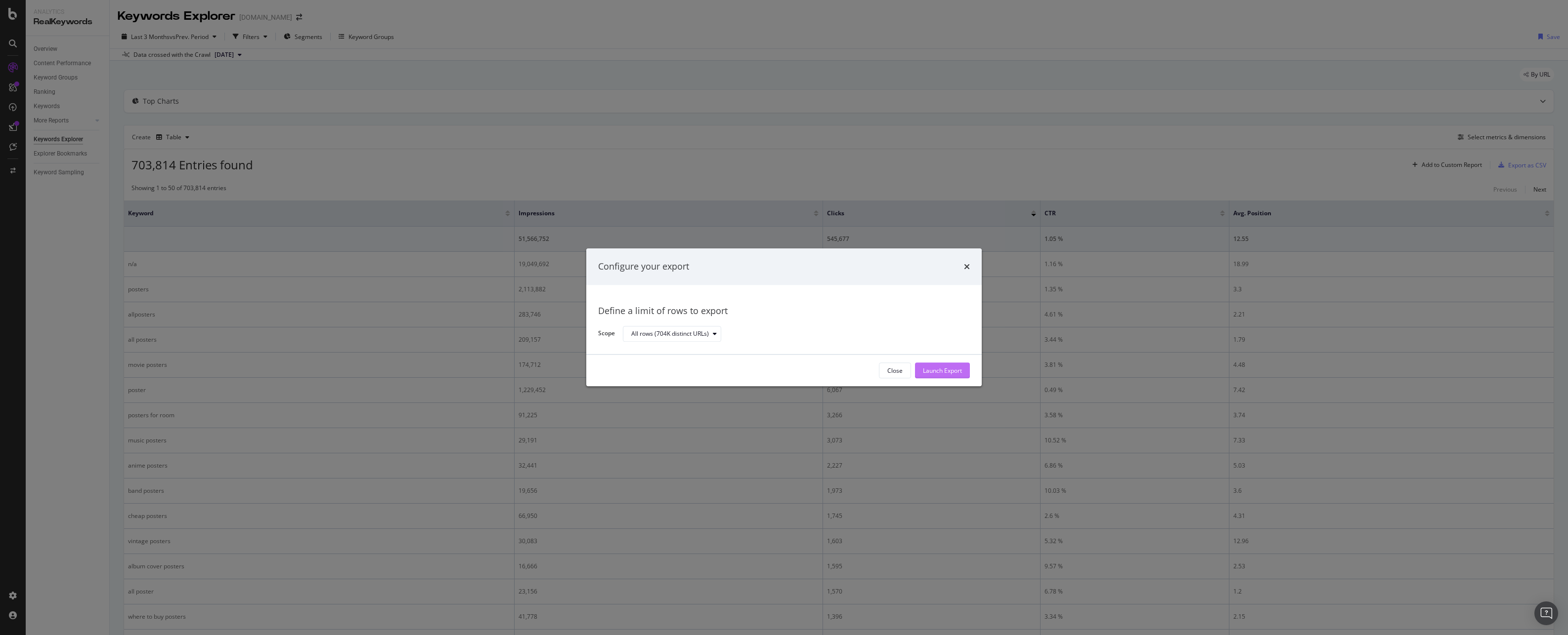
click at [948, 369] on div "Launch Export" at bounding box center [942, 371] width 39 height 9
